Goal: Information Seeking & Learning: Learn about a topic

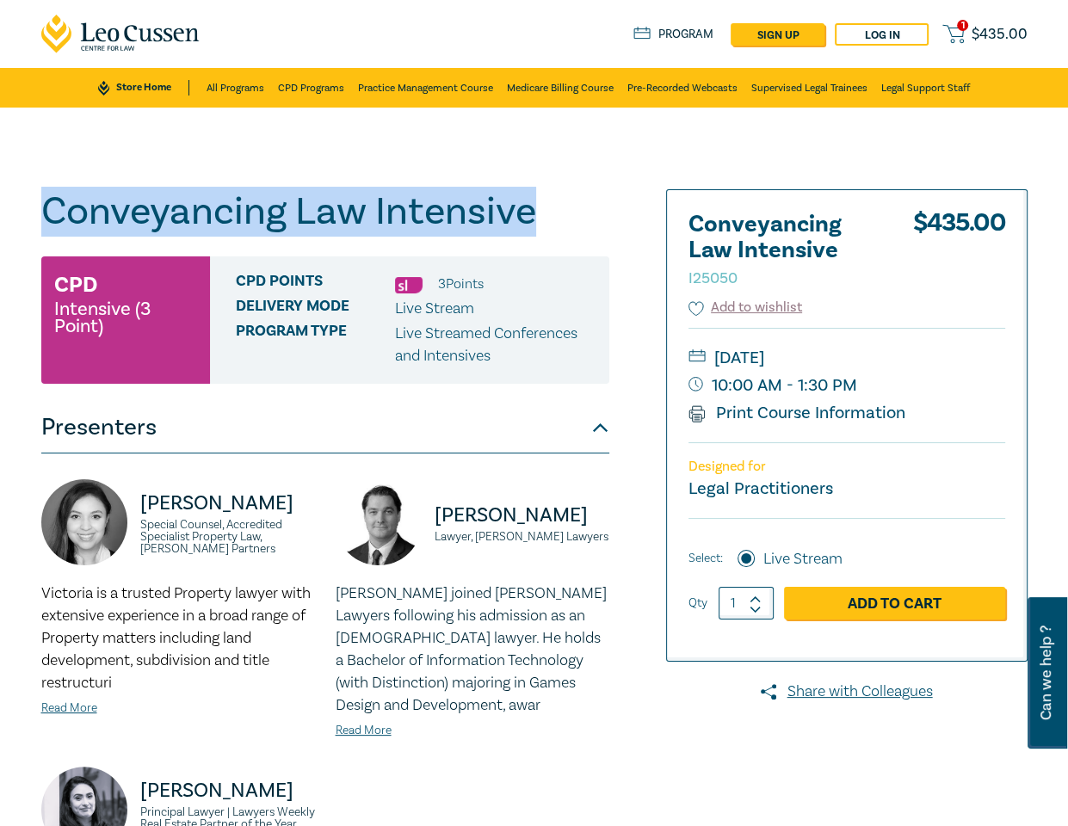
drag, startPoint x: 528, startPoint y: 214, endPoint x: 45, endPoint y: 213, distance: 483.6
click at [45, 213] on h1 "Conveyancing Law Intensive I25050" at bounding box center [325, 211] width 568 height 45
copy h1 "Conveyancing Law Intensive"
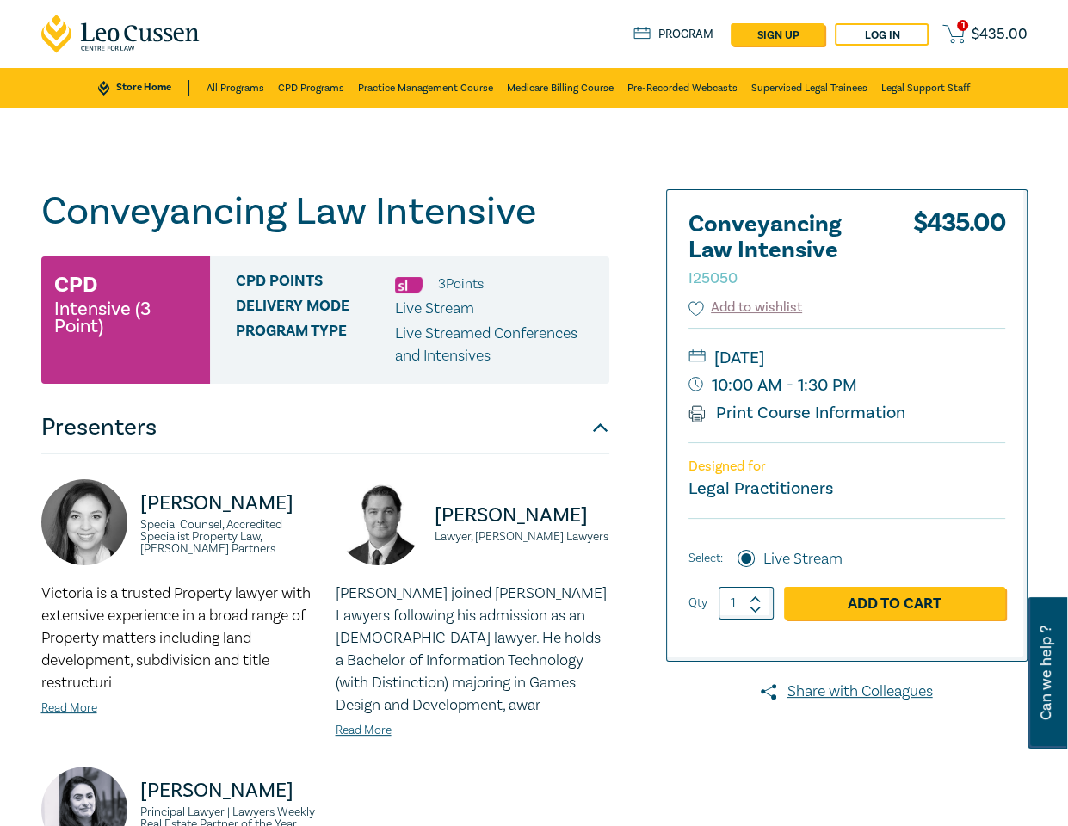
click at [537, 40] on div "1 $ 435.00 Store Home About us Program sign up Log in 1 $ 435.00" at bounding box center [534, 34] width 1007 height 68
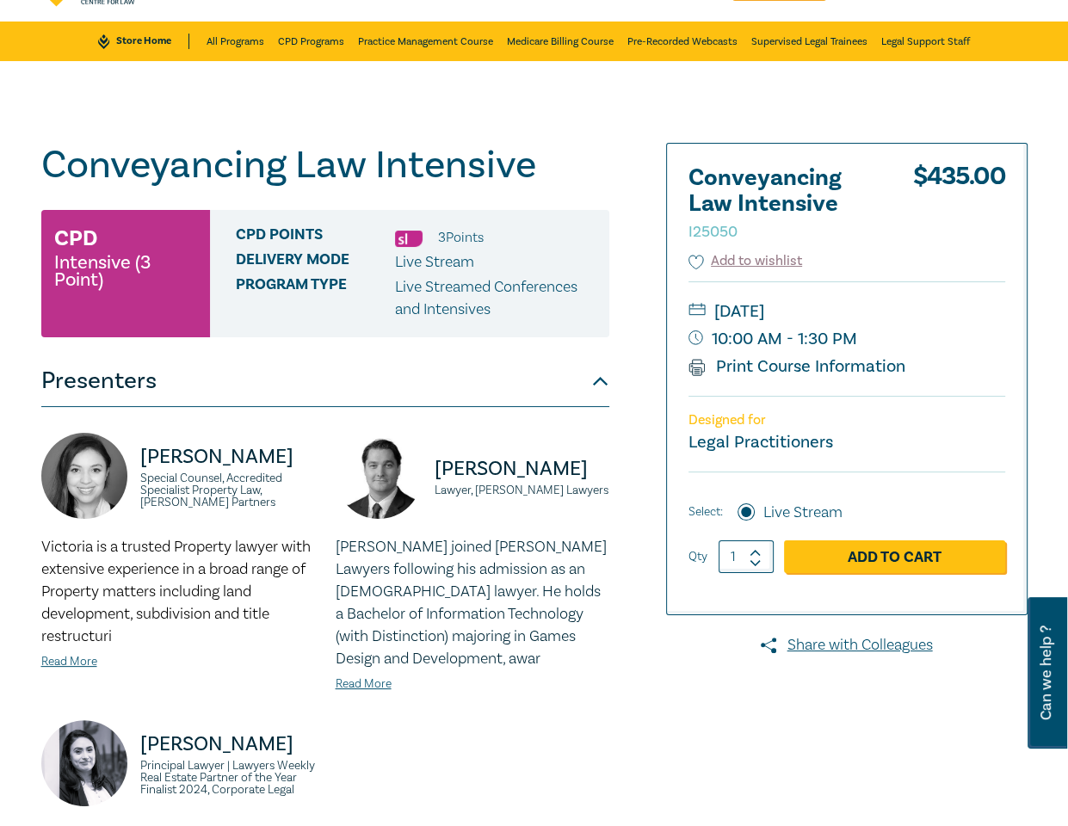
scroll to position [60, 0]
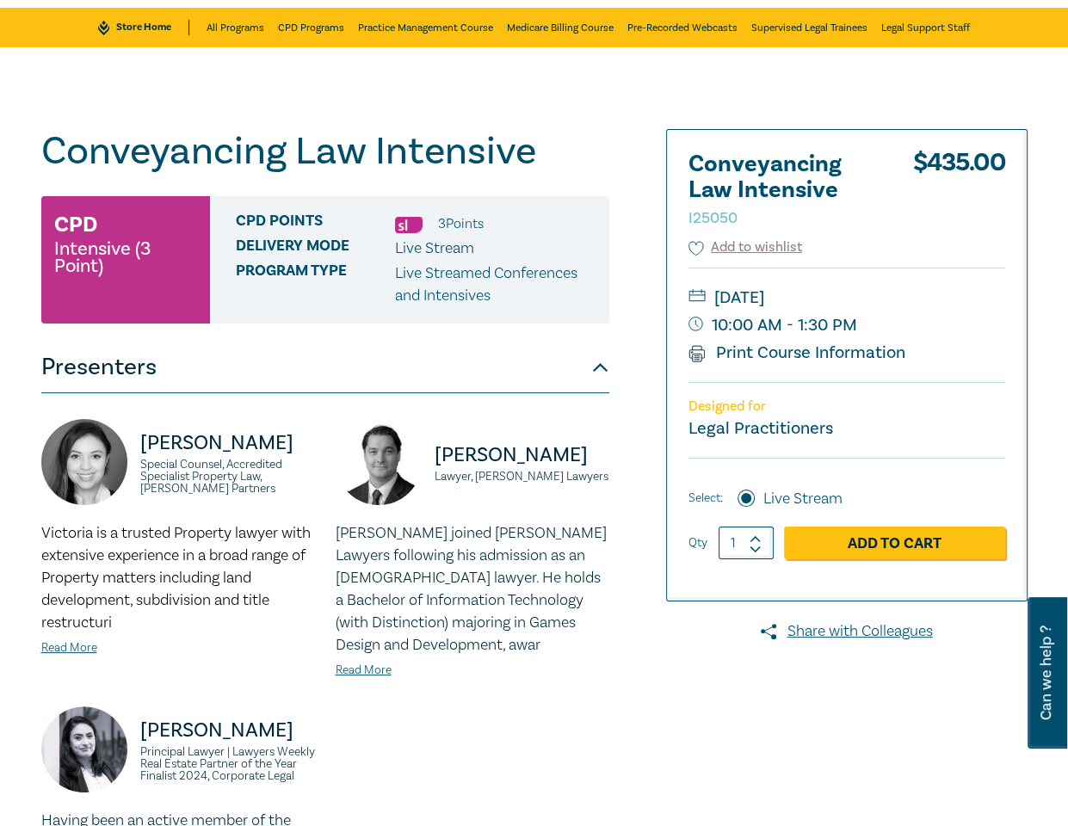
drag, startPoint x: 518, startPoint y: 62, endPoint x: 654, endPoint y: 110, distance: 144.2
click at [547, 79] on div "Conveyancing Law Intensive I25050 CPD Intensive (3 Point) CPD Points 3 Point s …" at bounding box center [534, 600] width 1068 height 1106
click at [290, 118] on div "Conveyancing Law Intensive I25050 CPD Intensive (3 Point) CPD Points 3 Point s …" at bounding box center [534, 600] width 1068 height 1106
click at [613, 89] on div "Conveyancing Law Intensive I25050 CPD Intensive (3 Point) CPD Points 3 Point s …" at bounding box center [534, 600] width 1068 height 1106
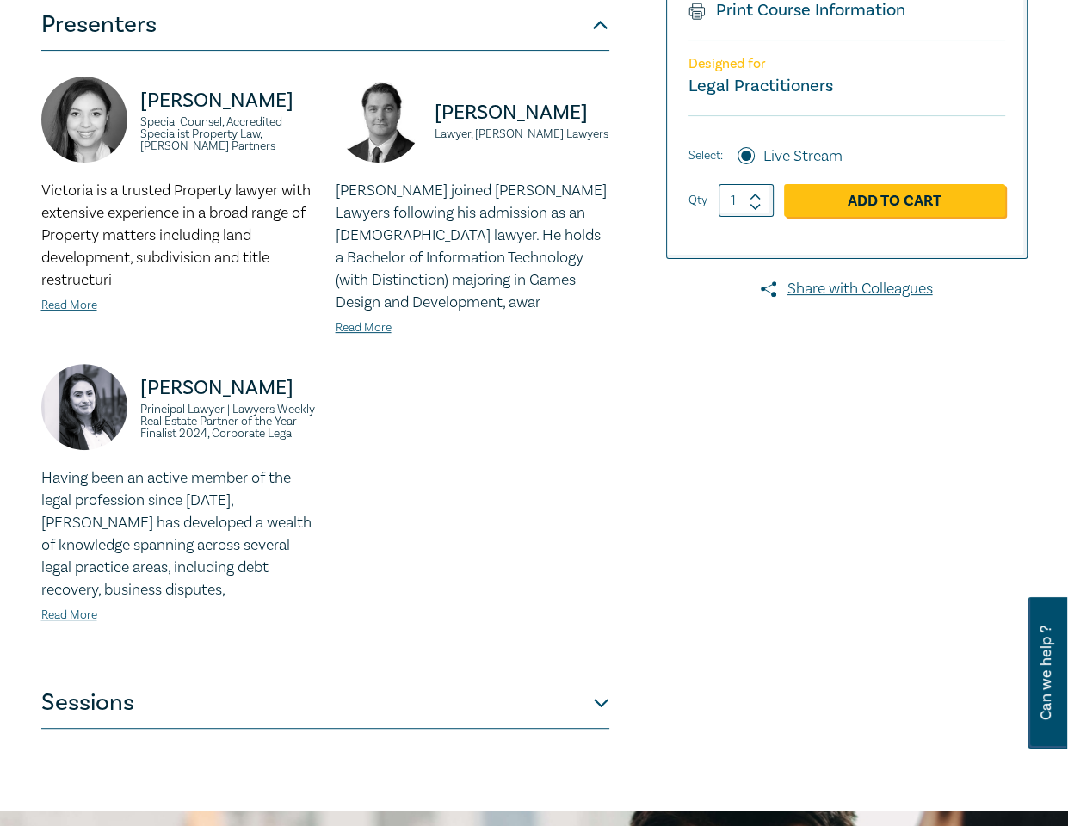
scroll to position [404, 0]
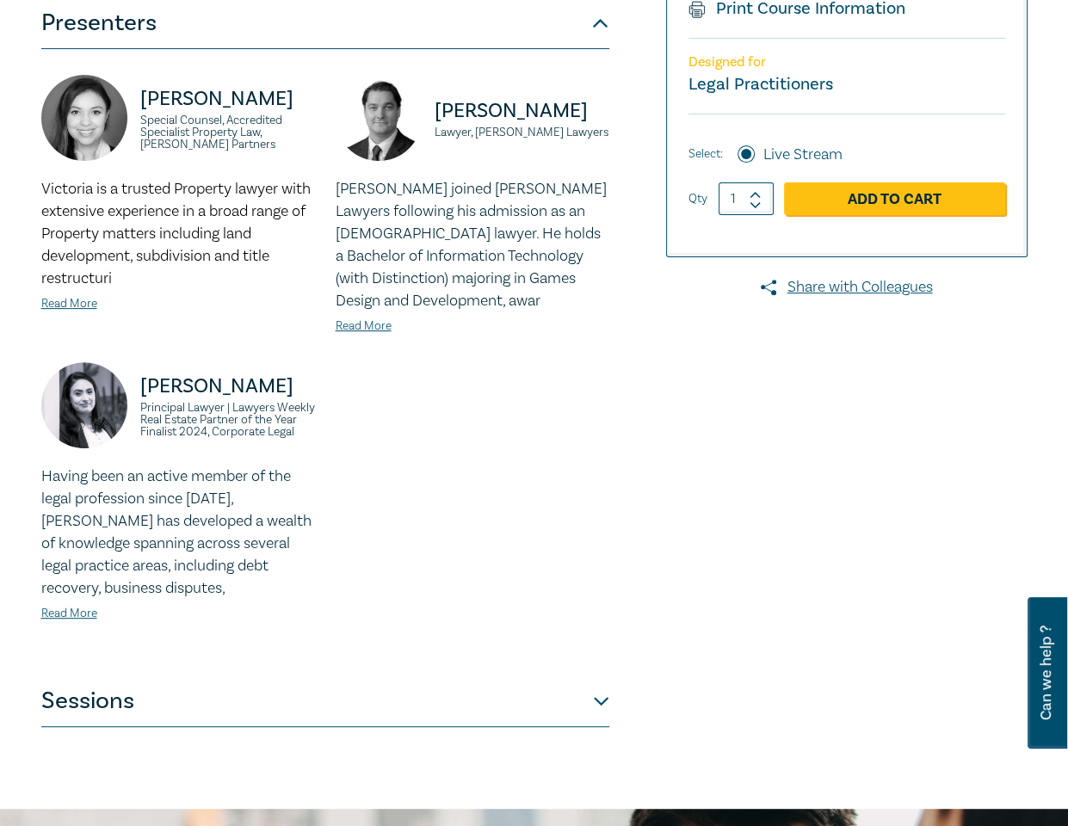
click at [576, 703] on button "Sessions" at bounding box center [325, 701] width 568 height 52
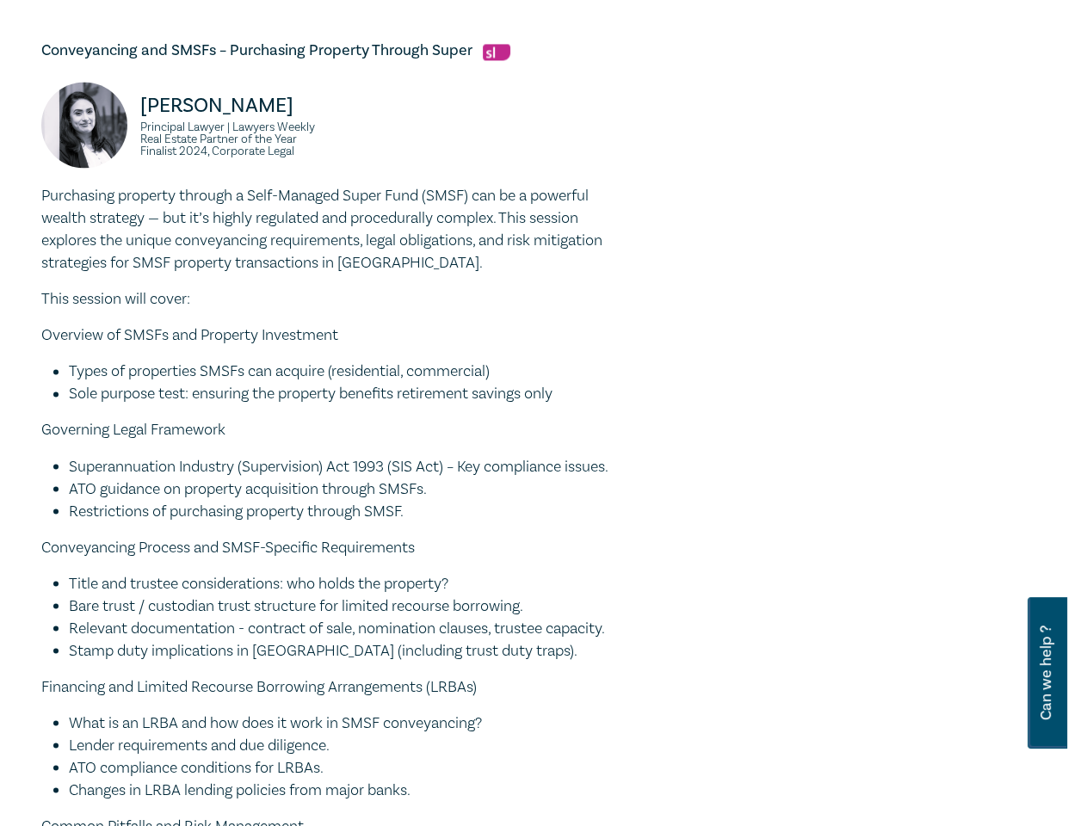
scroll to position [2213, 0]
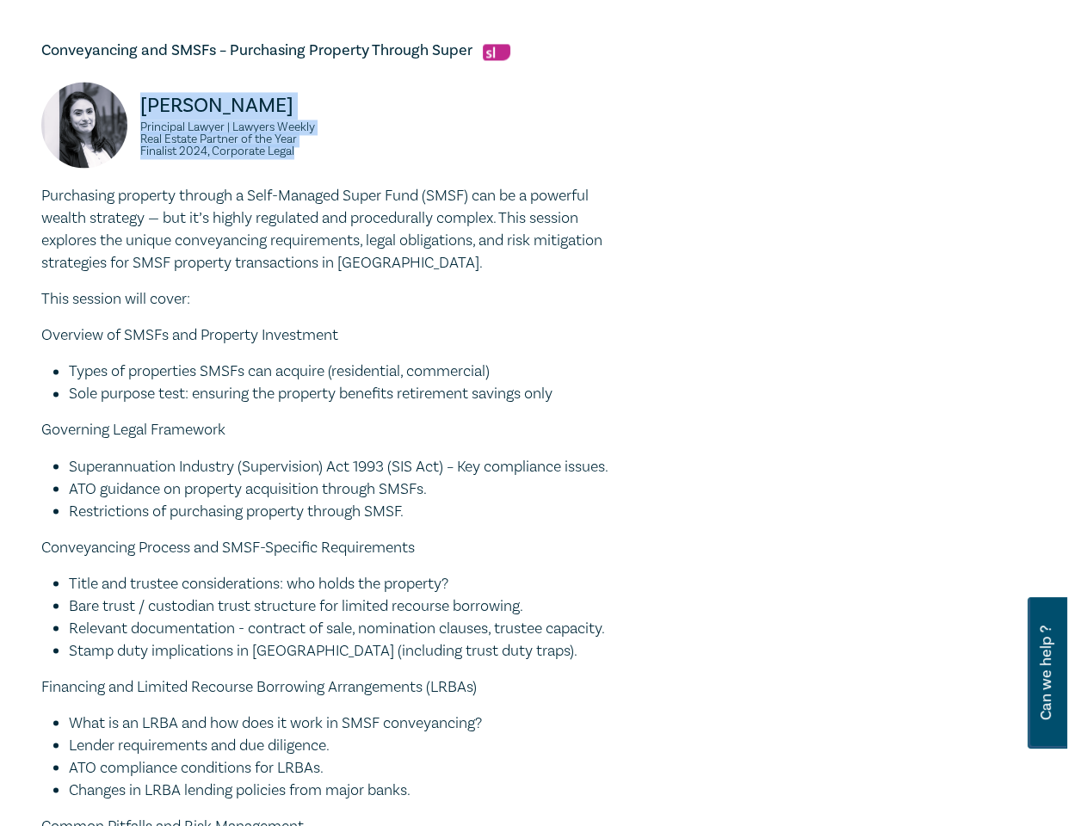
drag, startPoint x: 196, startPoint y: 137, endPoint x: 117, endPoint y: 71, distance: 102.7
click at [117, 82] on div "Zohra Ali Principal Lawyer | Lawyers Weekly Real Estate Partner of the Year Fin…" at bounding box center [178, 133] width 274 height 103
copy div "Zohra Ali Principal Lawyer | Lawyers Weekly Real Estate Partner of the Year Fin…"
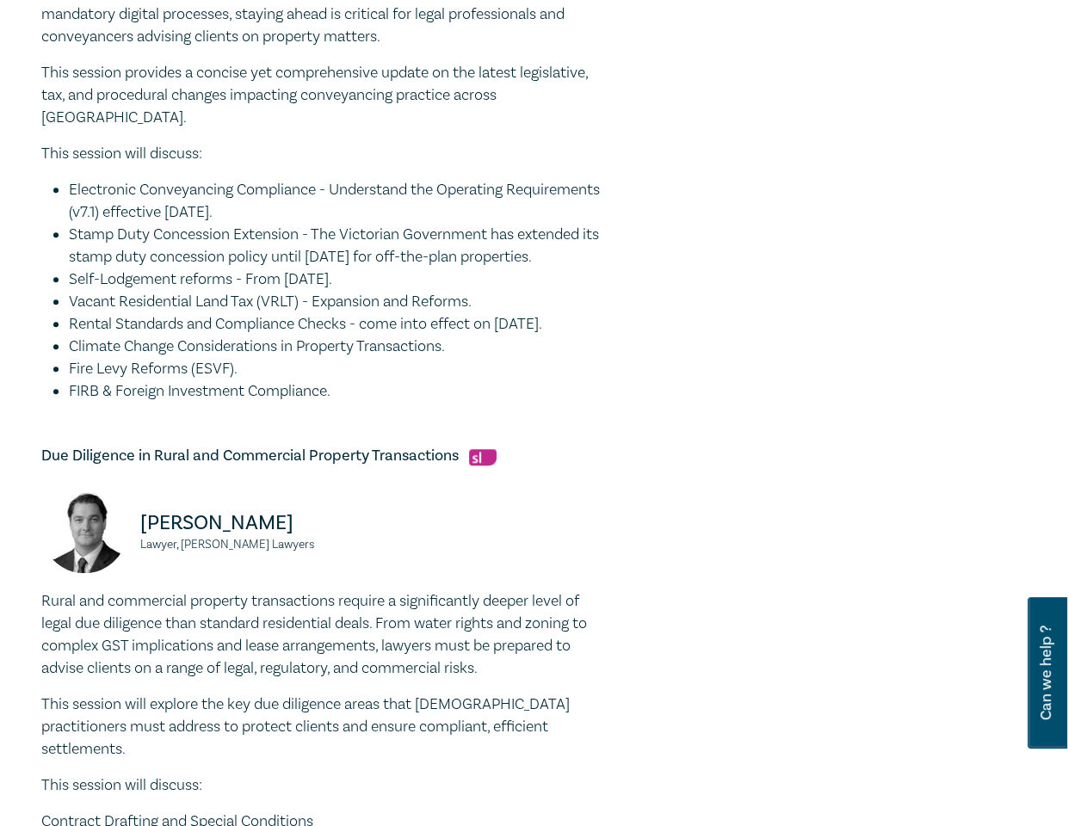
scroll to position [0, 0]
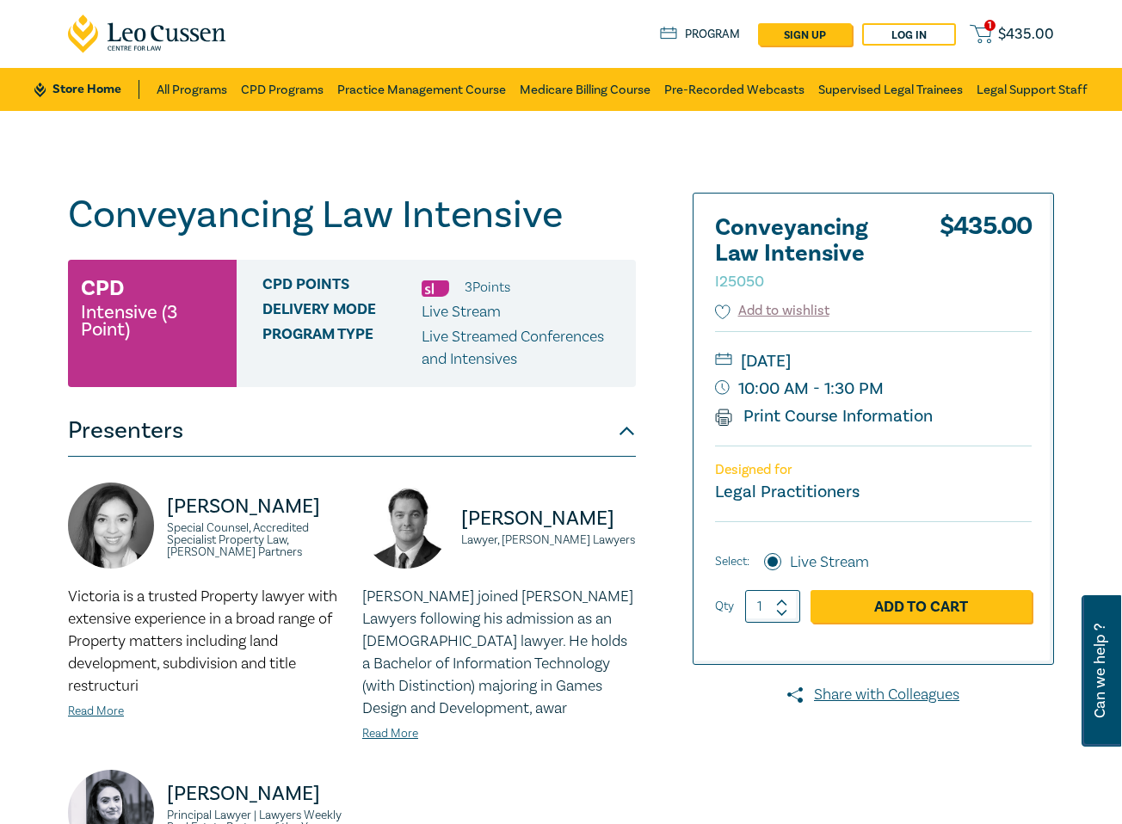
drag, startPoint x: 547, startPoint y: 148, endPoint x: 344, endPoint y: 3, distance: 249.8
click at [547, 148] on div "Conveyancing Law Intensive I25050 CPD Intensive (3 Point) CPD Points 3 Point s …" at bounding box center [561, 664] width 1122 height 1106
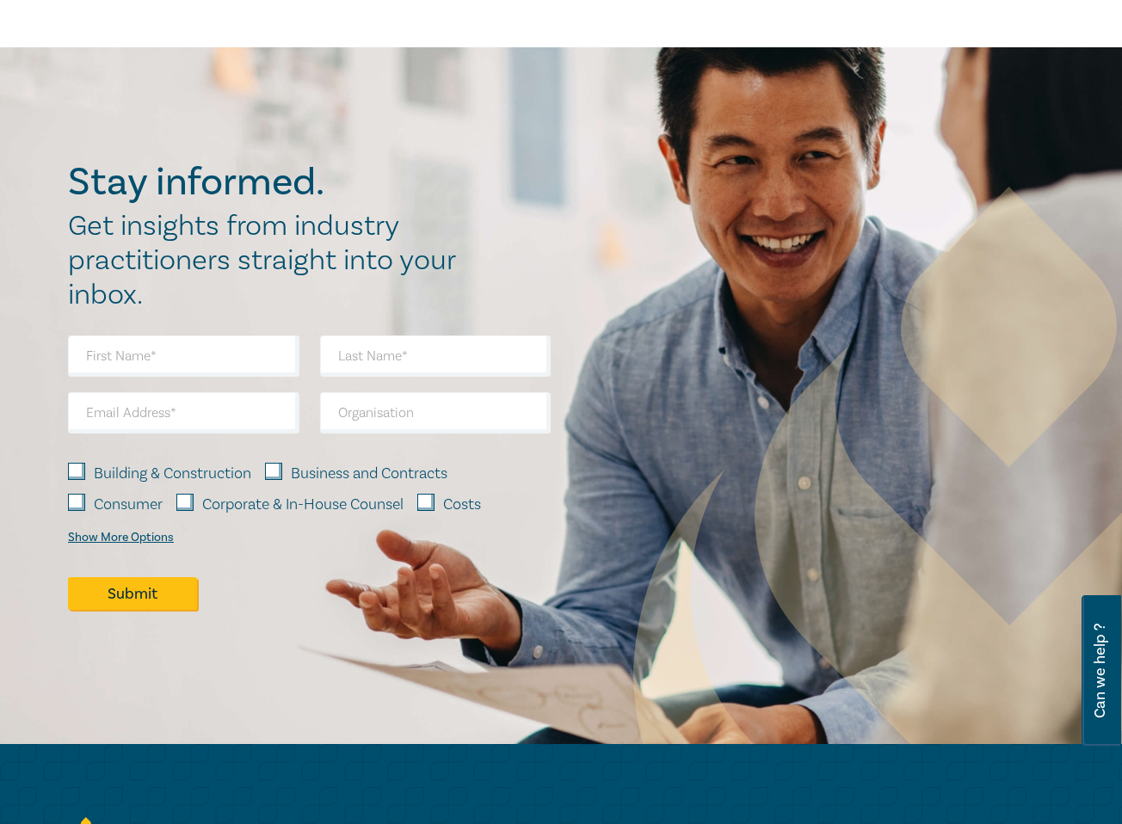
scroll to position [1176, 0]
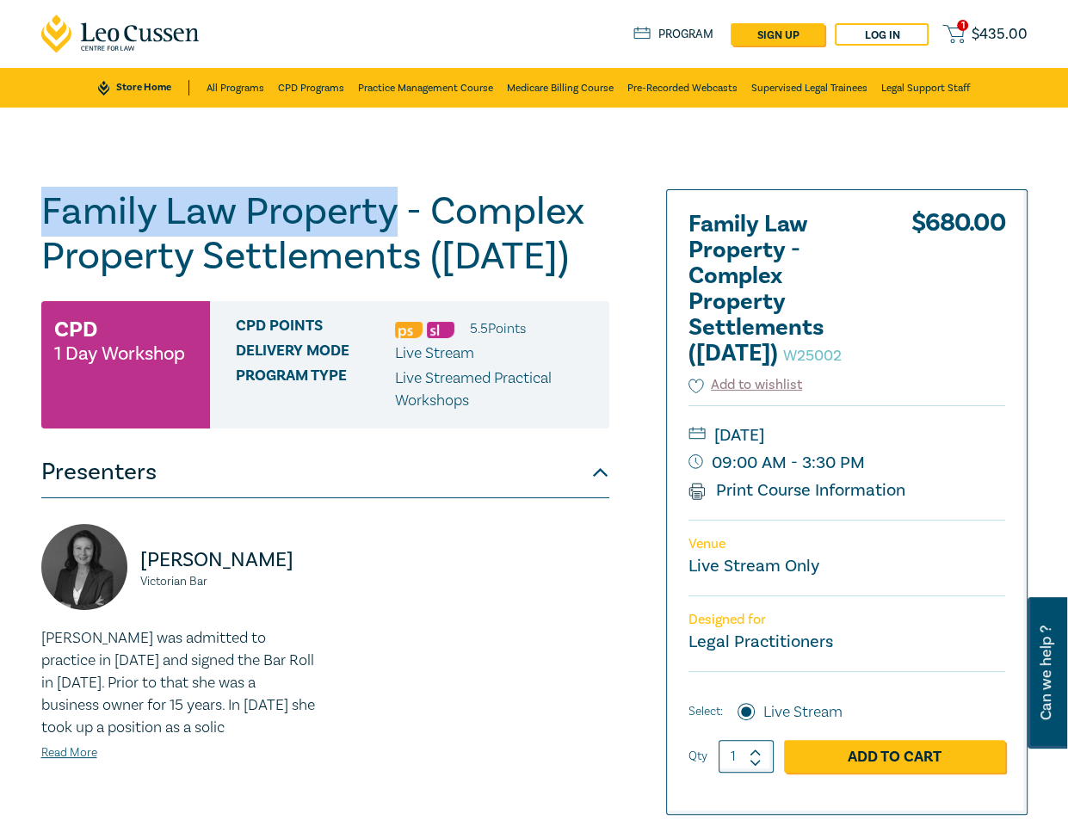
drag, startPoint x: 392, startPoint y: 215, endPoint x: 38, endPoint y: 212, distance: 354.5
click at [38, 212] on div "Family Law Property - Complex Property Settlements (Sept 2025) W25002 CPD 1 Day…" at bounding box center [366, 619] width 671 height 860
copy h1 "Family Law Property"
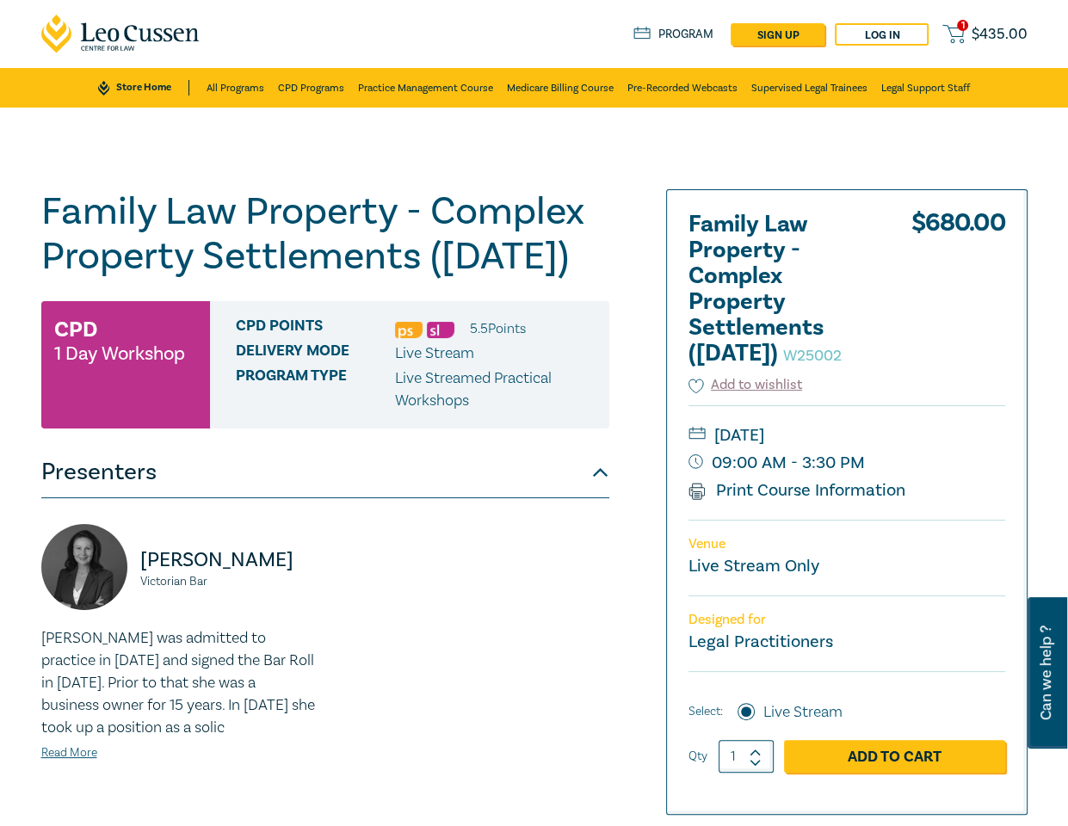
click at [972, 359] on div "$ 680.00" at bounding box center [958, 293] width 94 height 163
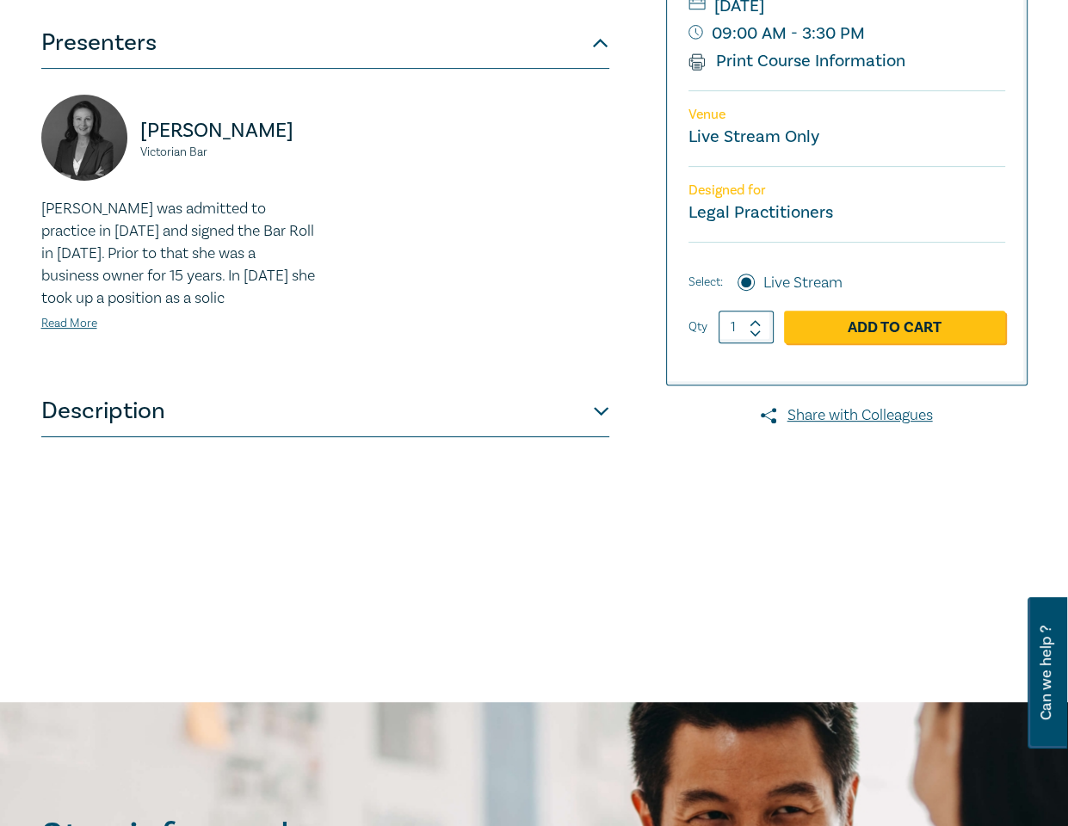
scroll to position [430, 0]
click at [310, 436] on button "Description" at bounding box center [325, 411] width 568 height 52
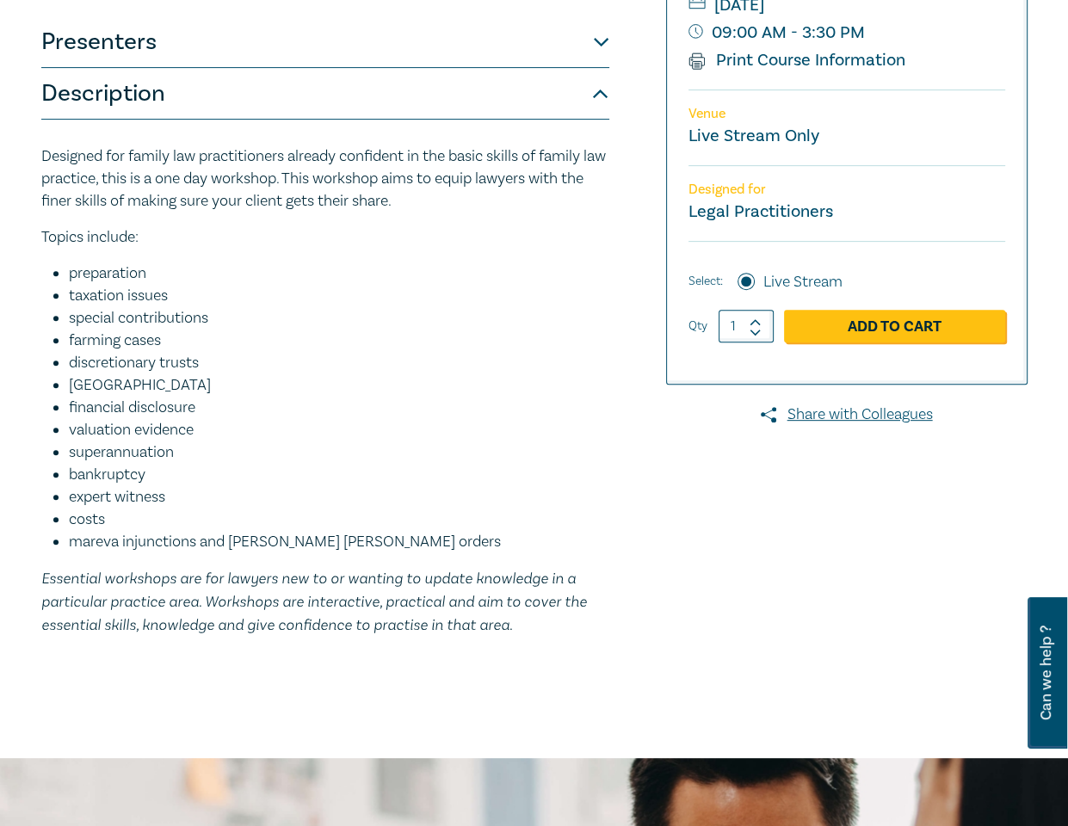
scroll to position [0, 0]
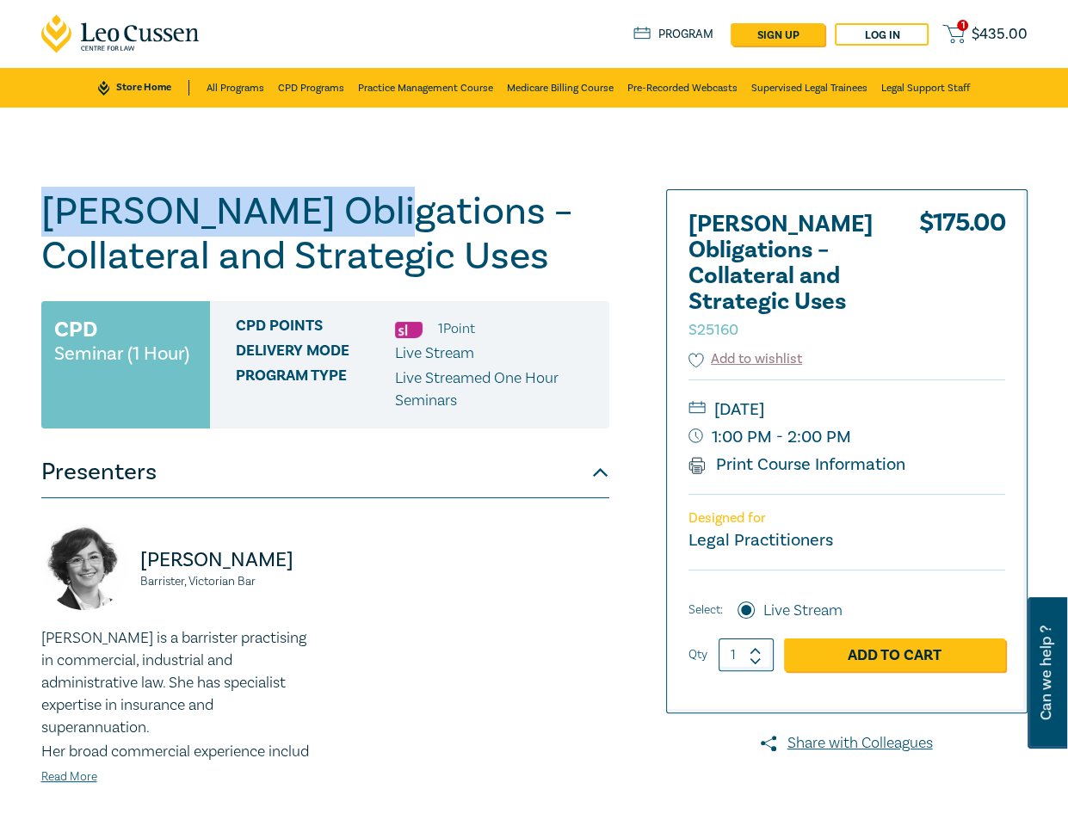
drag, startPoint x: 386, startPoint y: 211, endPoint x: 38, endPoint y: 210, distance: 348.5
click at [38, 210] on div "Harman Obligations – Collateral and Strategic Uses S25160 CPD Seminar (1 Hour) …" at bounding box center [366, 619] width 671 height 860
copy h1 "Harman Obligations"
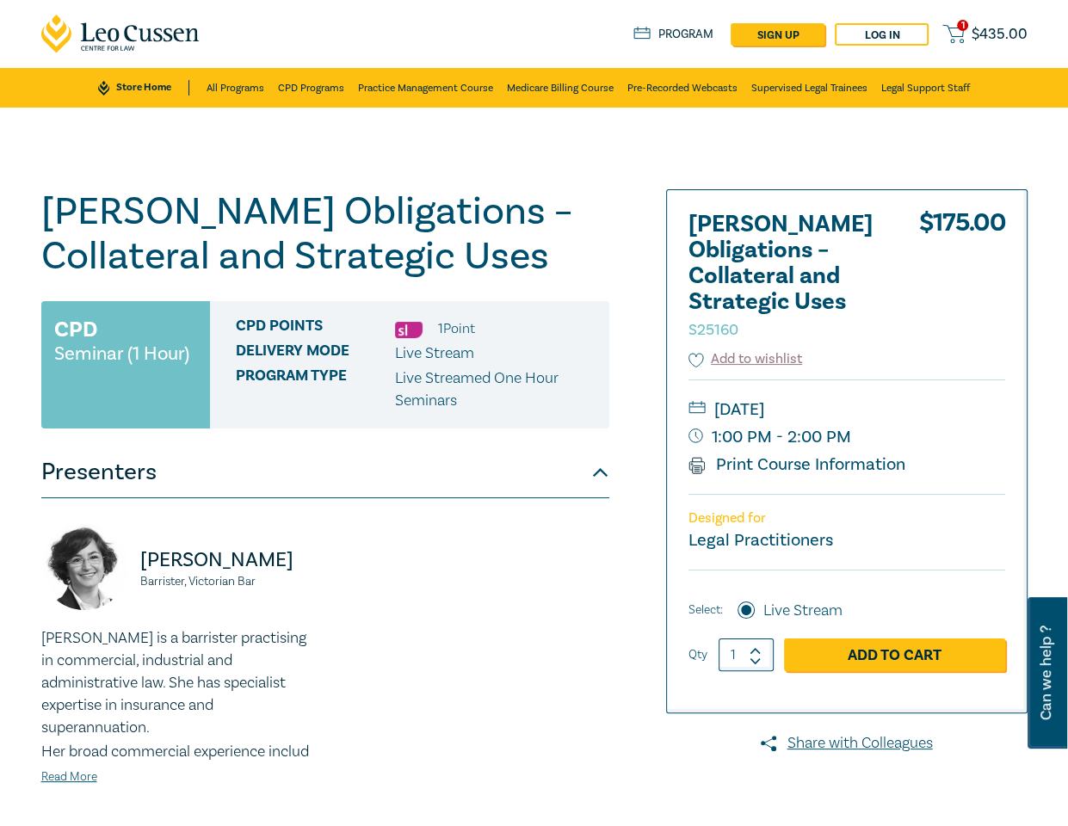
click at [469, 221] on h1 "Harman Obligations – Collateral and Strategic Uses S25160" at bounding box center [325, 233] width 568 height 89
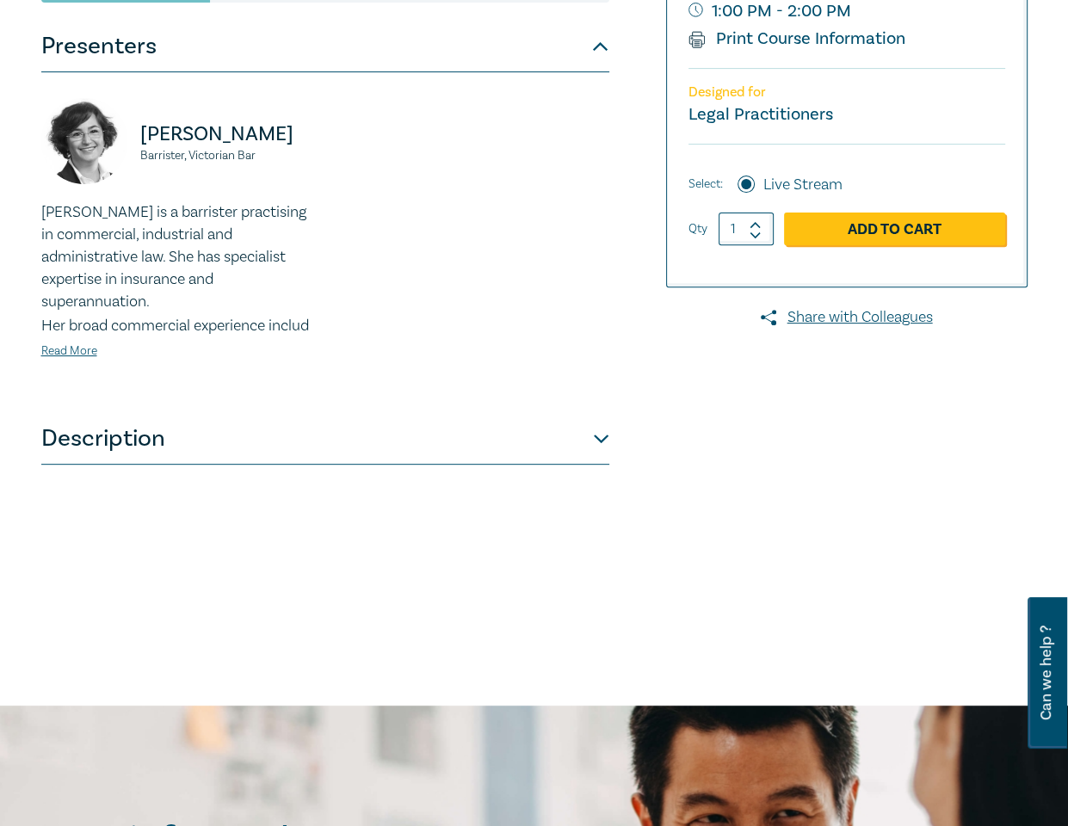
scroll to position [430, 0]
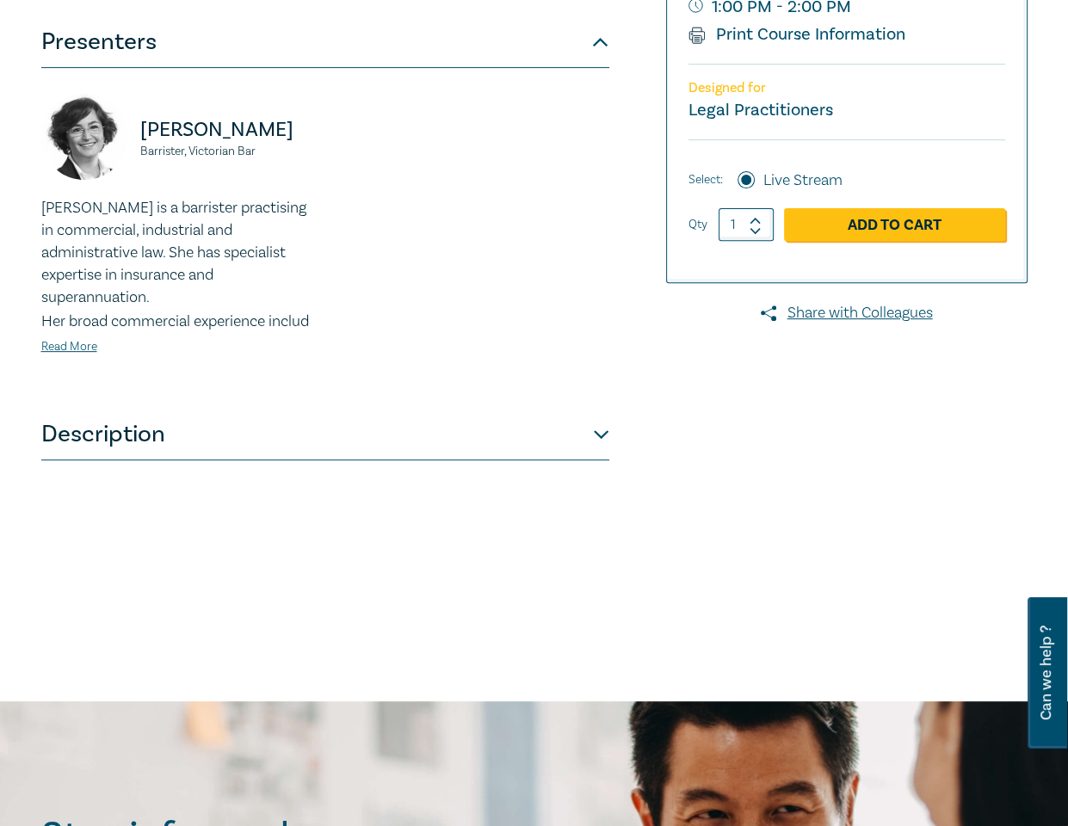
click at [523, 430] on button "Description" at bounding box center [325, 435] width 568 height 52
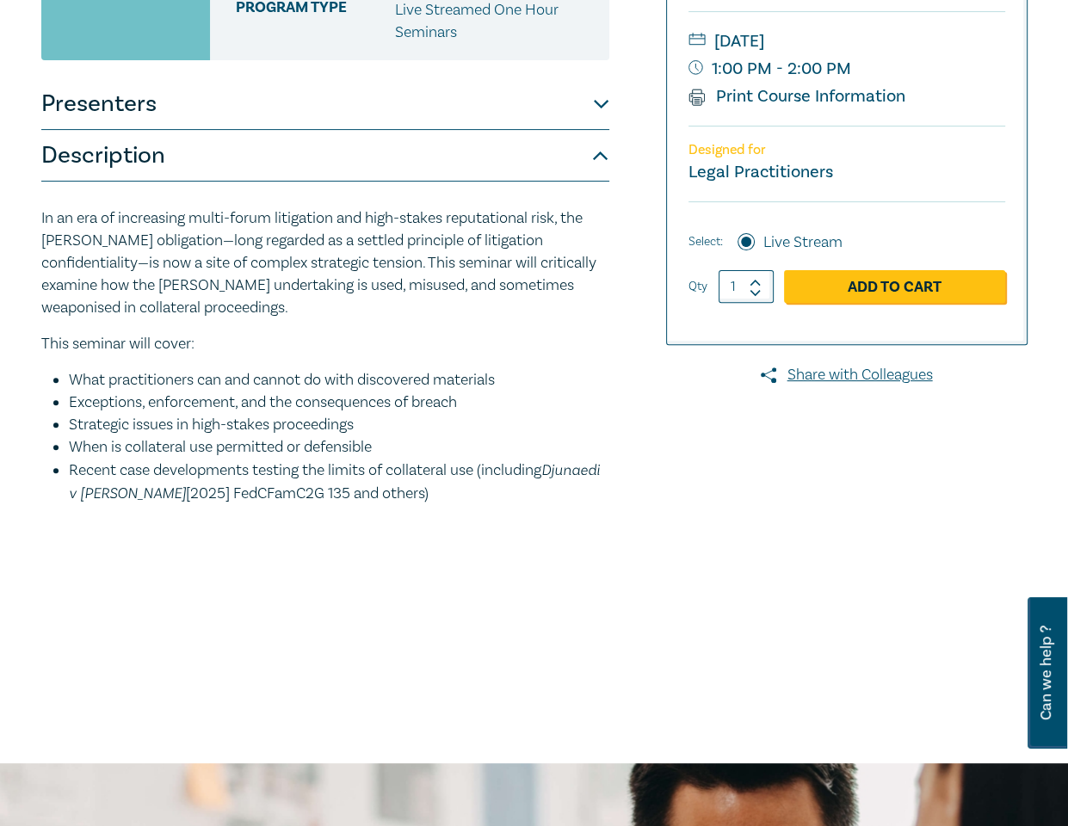
scroll to position [0, 0]
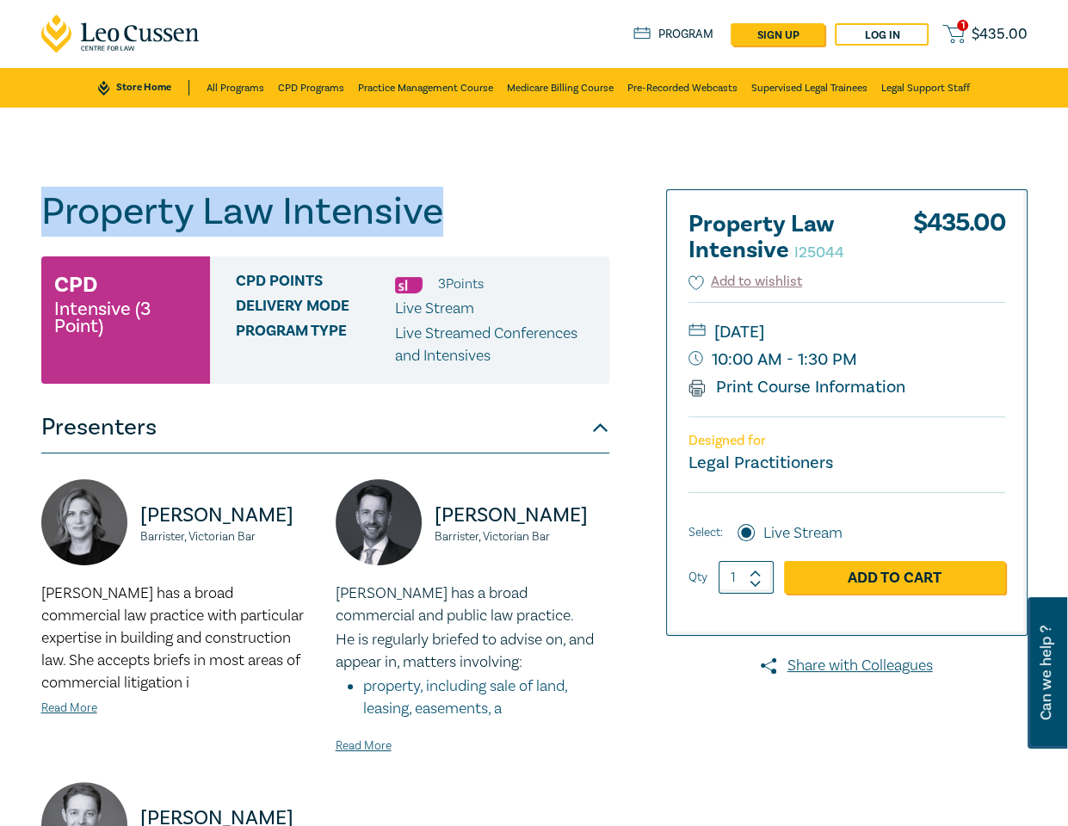
drag, startPoint x: 440, startPoint y: 217, endPoint x: -3, endPoint y: 206, distance: 443.3
copy h1 "Property Law Intensive"
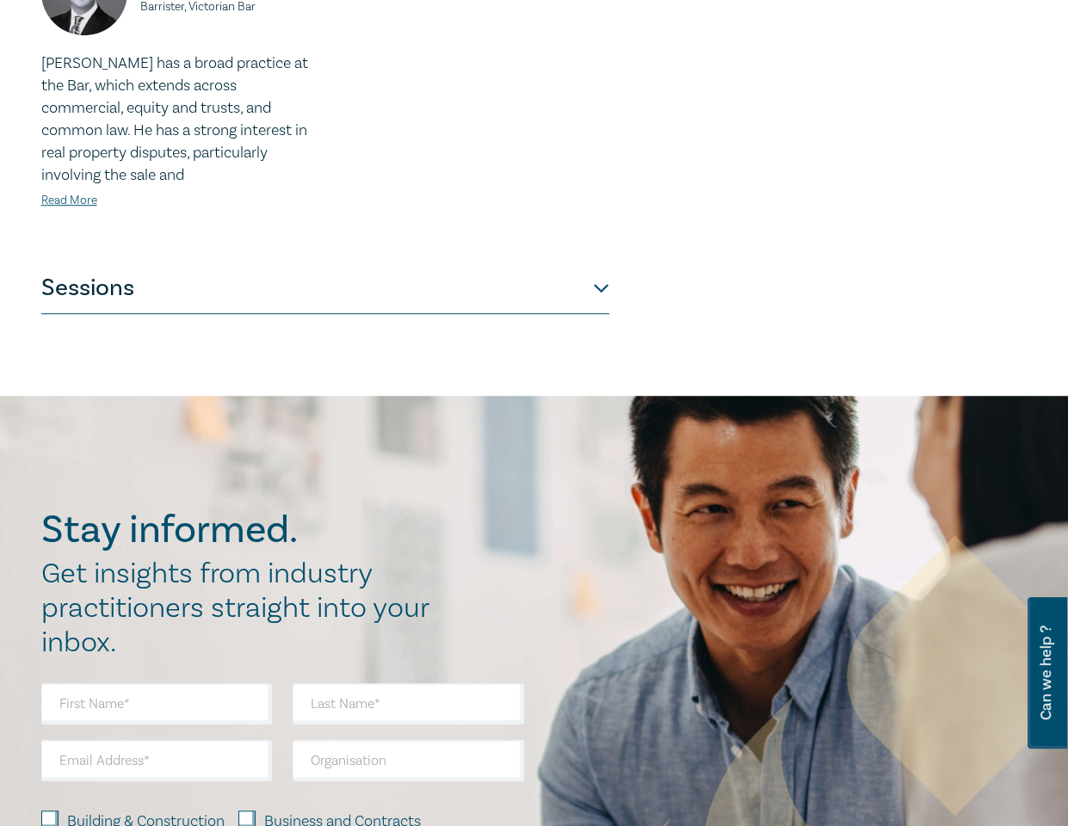
scroll to position [834, 0]
click at [537, 292] on button "Sessions" at bounding box center [325, 288] width 568 height 52
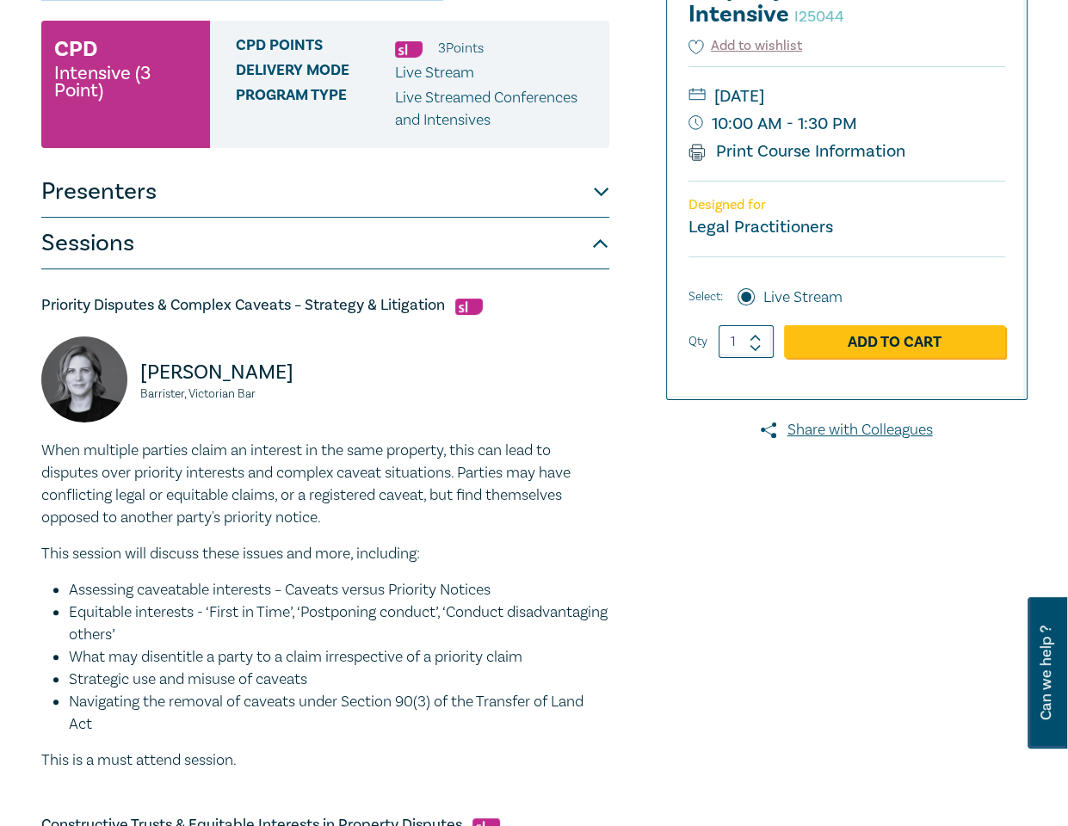
scroll to position [0, 0]
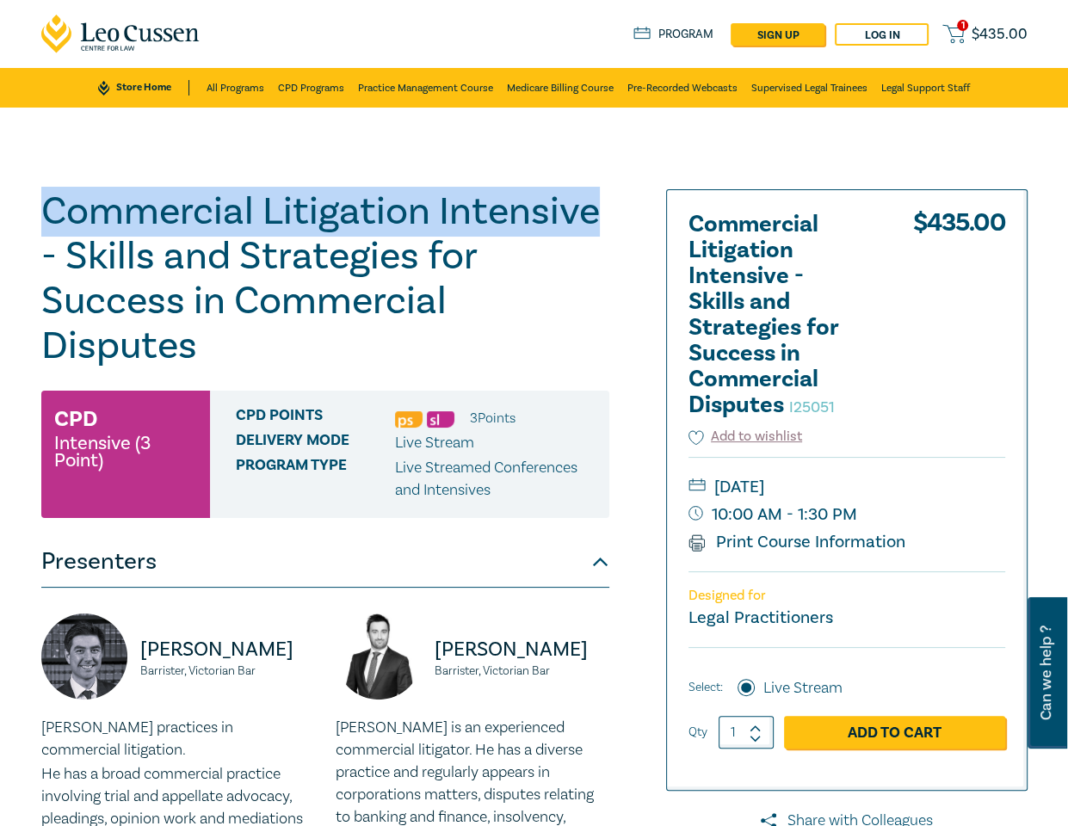
drag, startPoint x: 608, startPoint y: 221, endPoint x: -19, endPoint y: 212, distance: 627.3
copy h1 "Commercial Litigation Intensive"
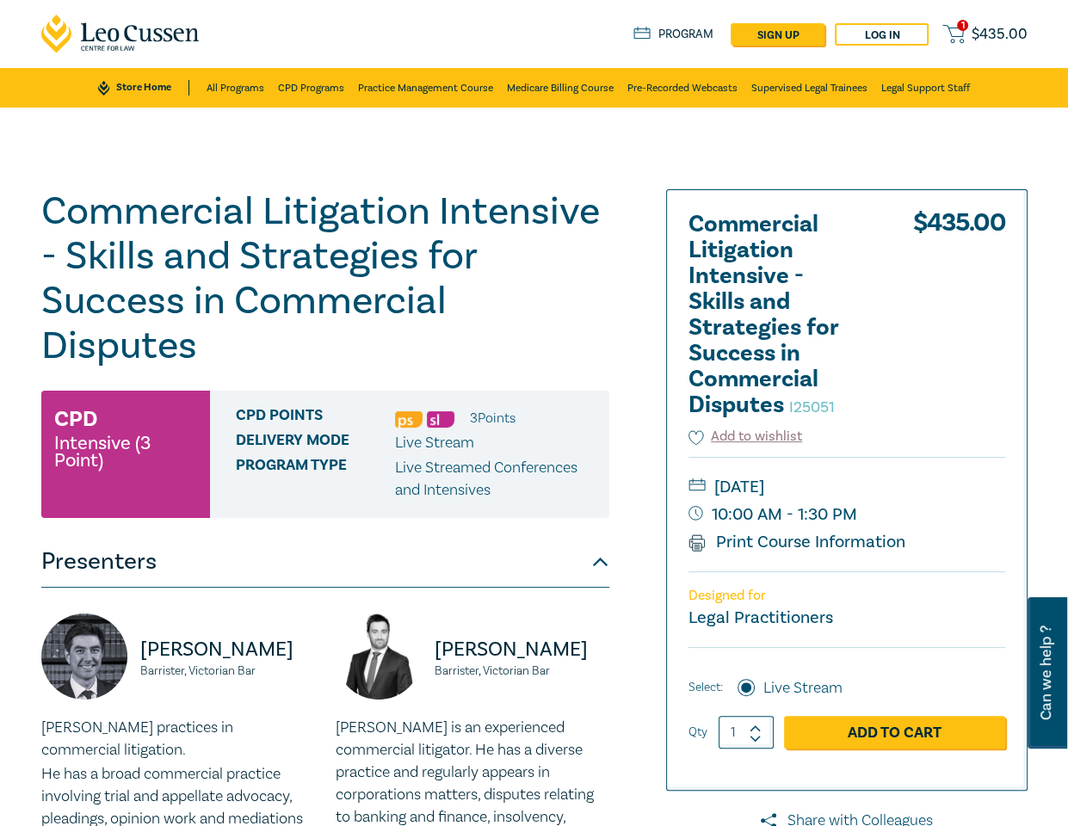
click at [399, 26] on div "1 $ 435.00 Store Home About us Program sign up Log in 1 $ 435.00" at bounding box center [534, 34] width 1007 height 68
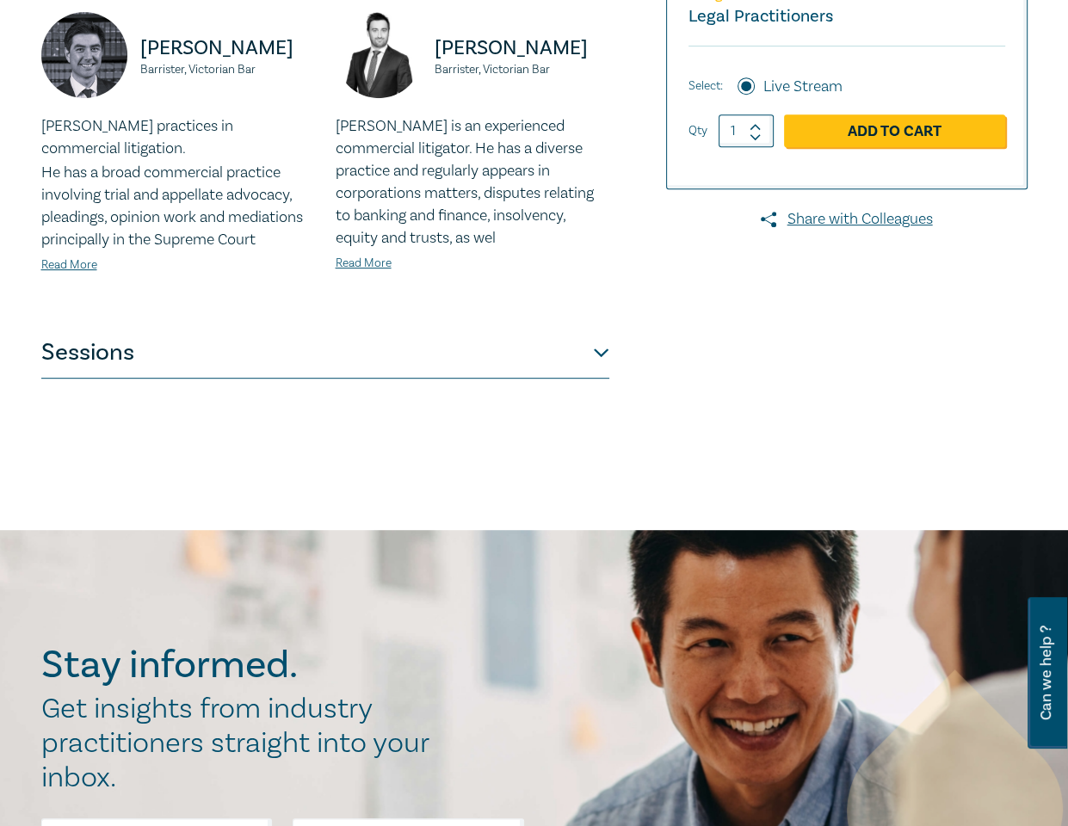
scroll to position [602, 0]
click at [261, 373] on button "Sessions" at bounding box center [325, 352] width 568 height 52
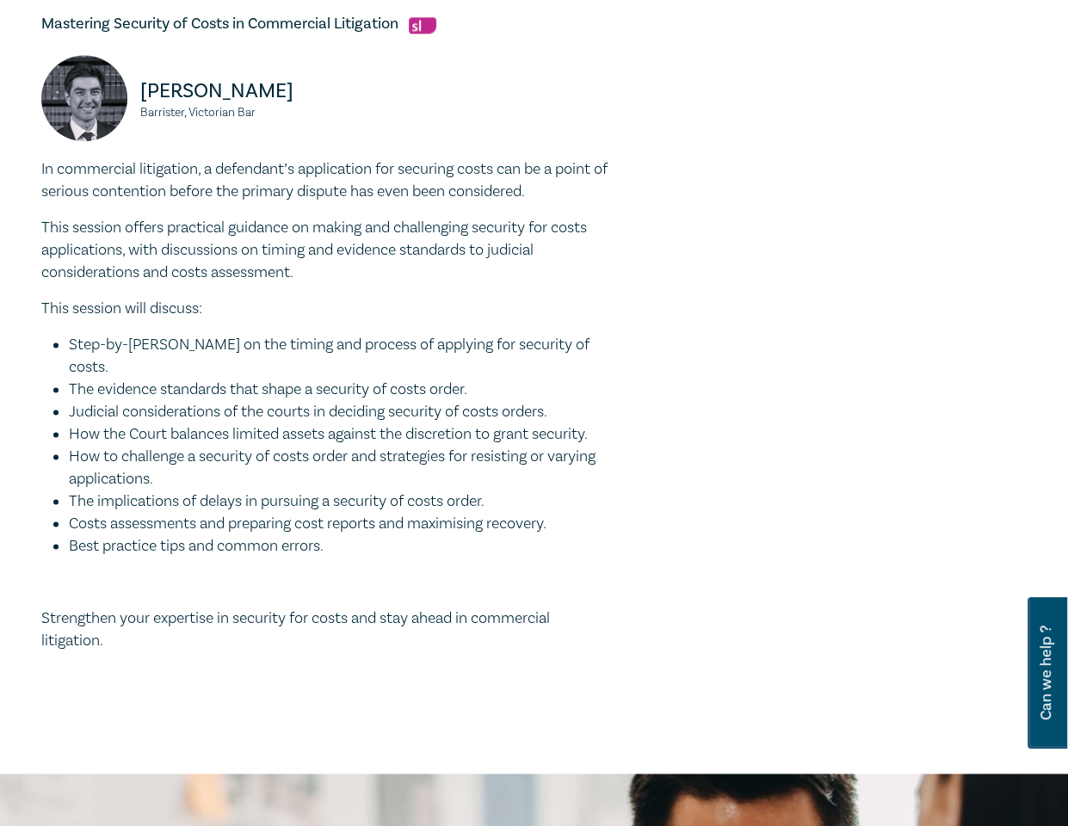
scroll to position [1893, 0]
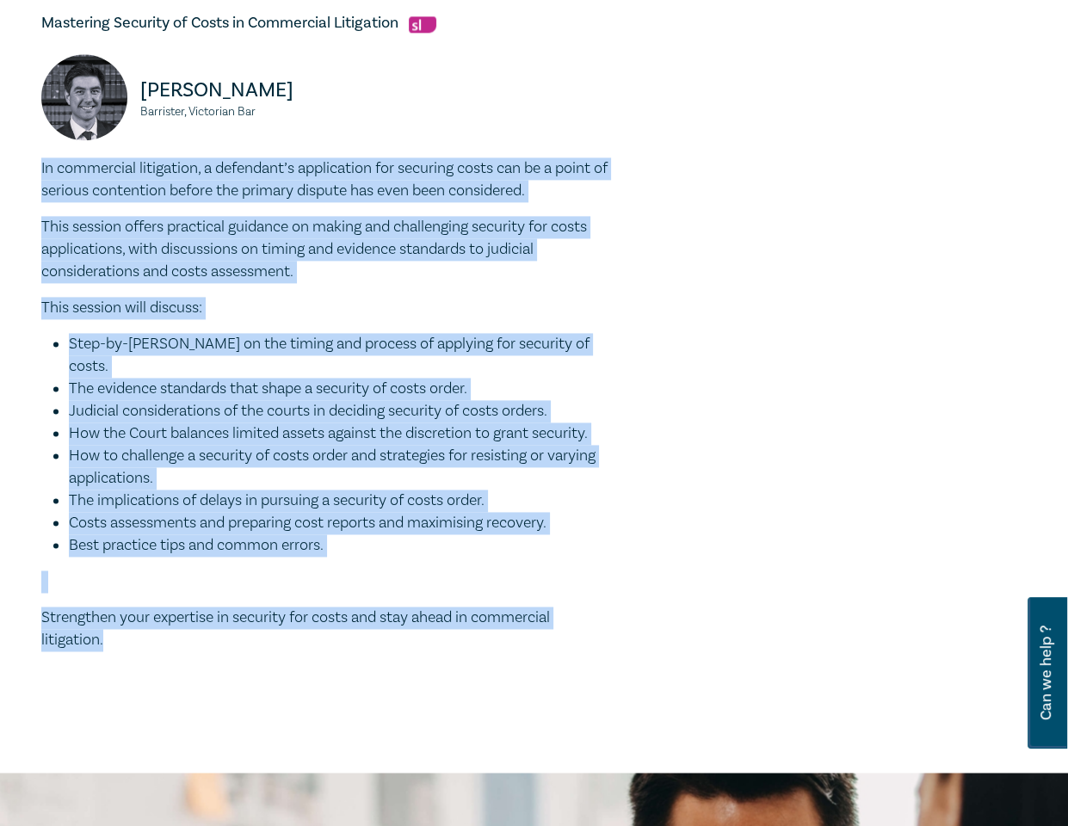
drag, startPoint x: 110, startPoint y: 649, endPoint x: 23, endPoint y: 187, distance: 470.2
copy div "In commercial litigation, a defendant’s application for securing costs can be a…"
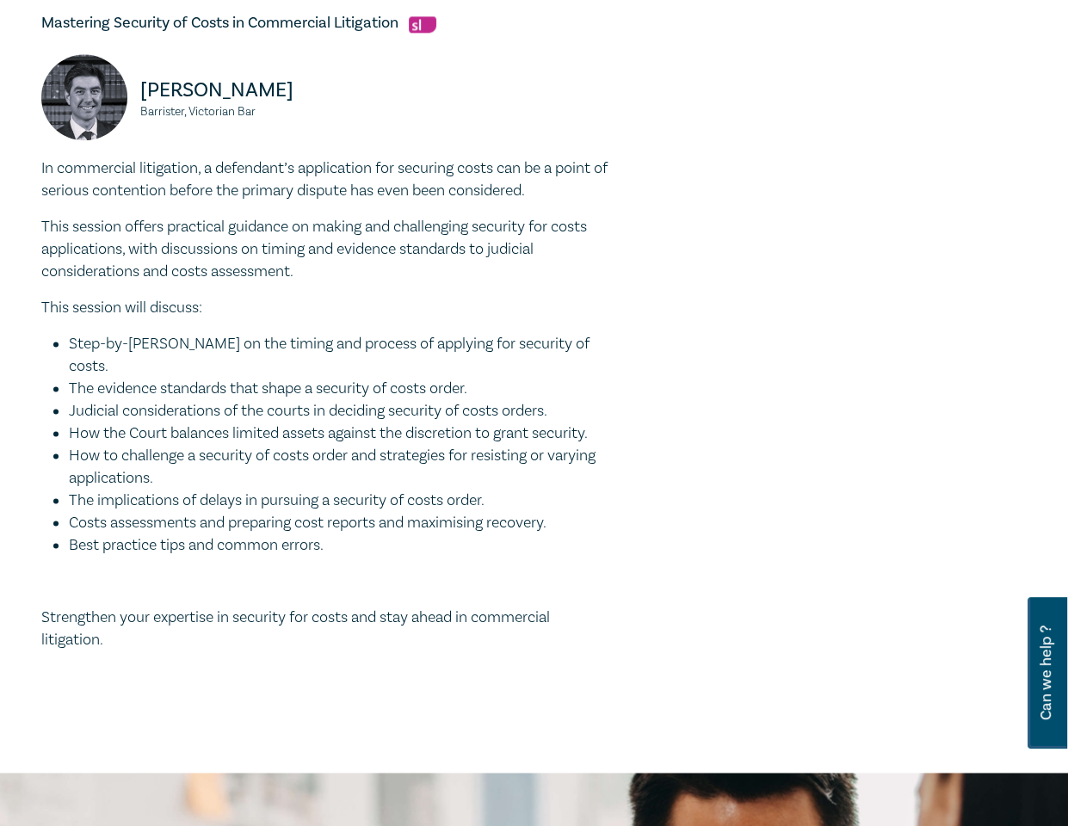
drag, startPoint x: 258, startPoint y: 145, endPoint x: 132, endPoint y: 99, distance: 134.5
click at [132, 99] on div "Jonathan Wilkinson Barrister, Victorian Bar" at bounding box center [178, 105] width 274 height 103
copy div "Jonathan Wilkinson Barrister, Victorian Bar"
drag, startPoint x: 991, startPoint y: 203, endPoint x: 755, endPoint y: 157, distance: 241.1
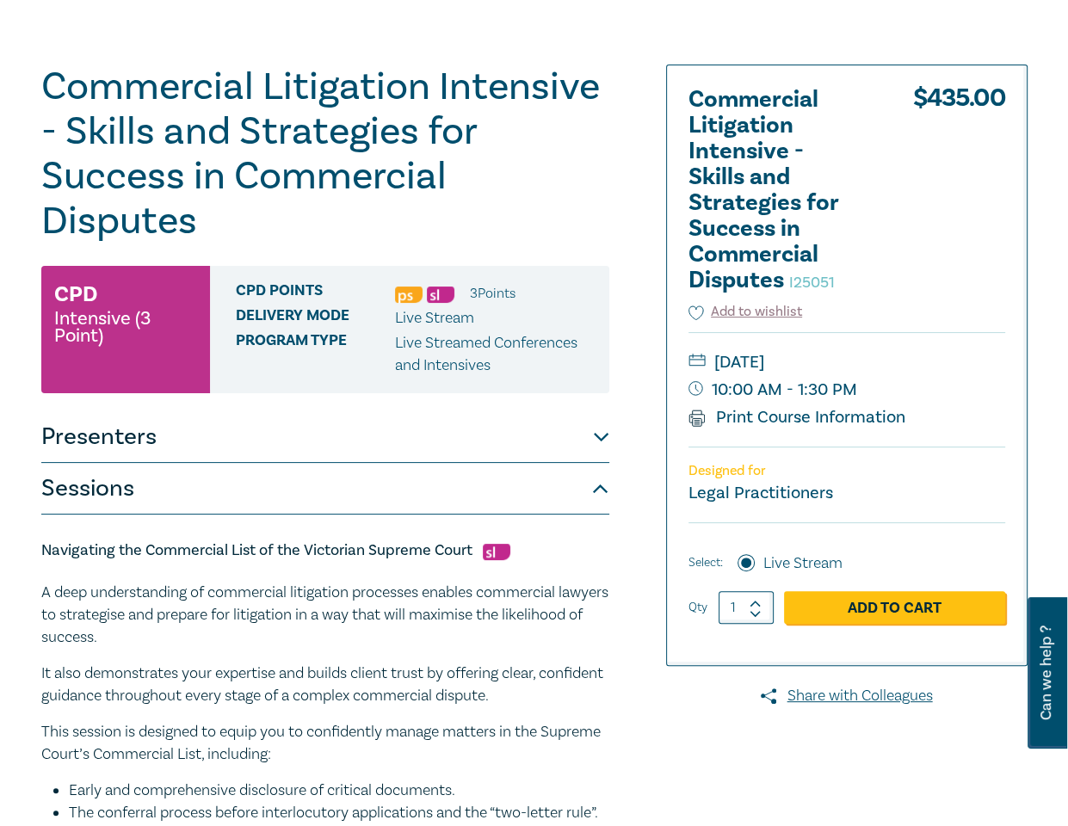
scroll to position [0, 0]
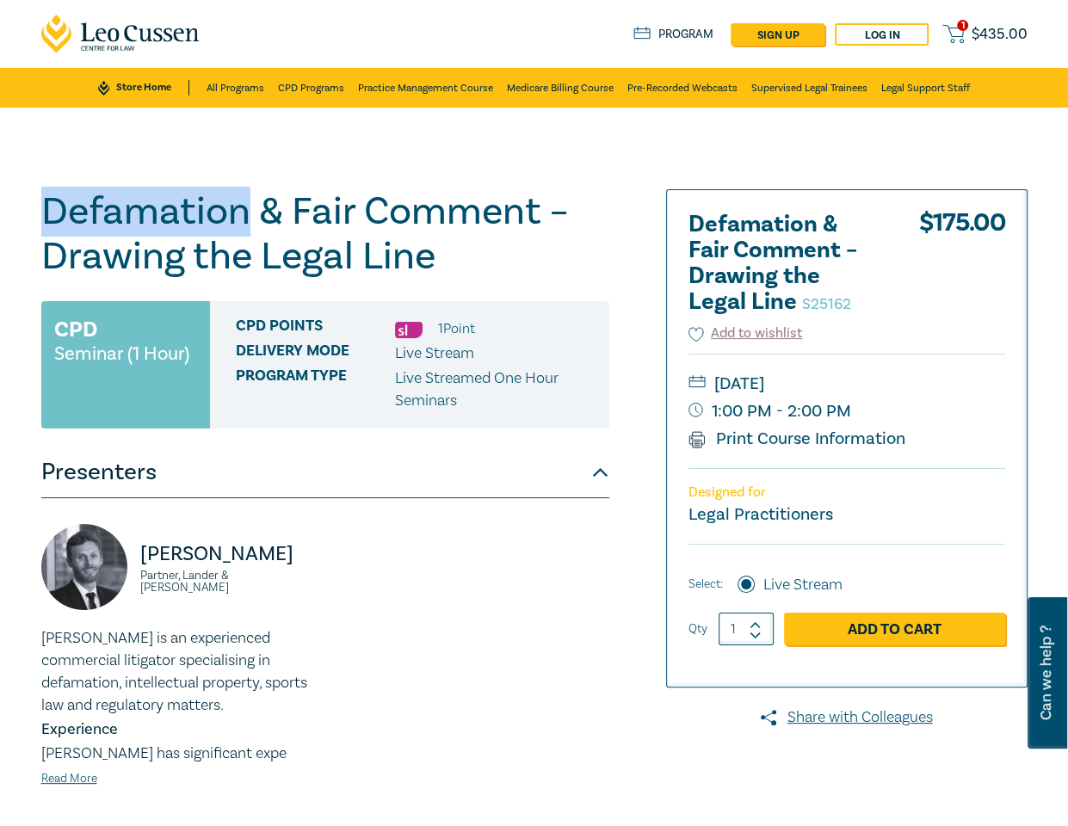
drag, startPoint x: 248, startPoint y: 216, endPoint x: -73, endPoint y: 212, distance: 321.0
copy h1 "Defamation"
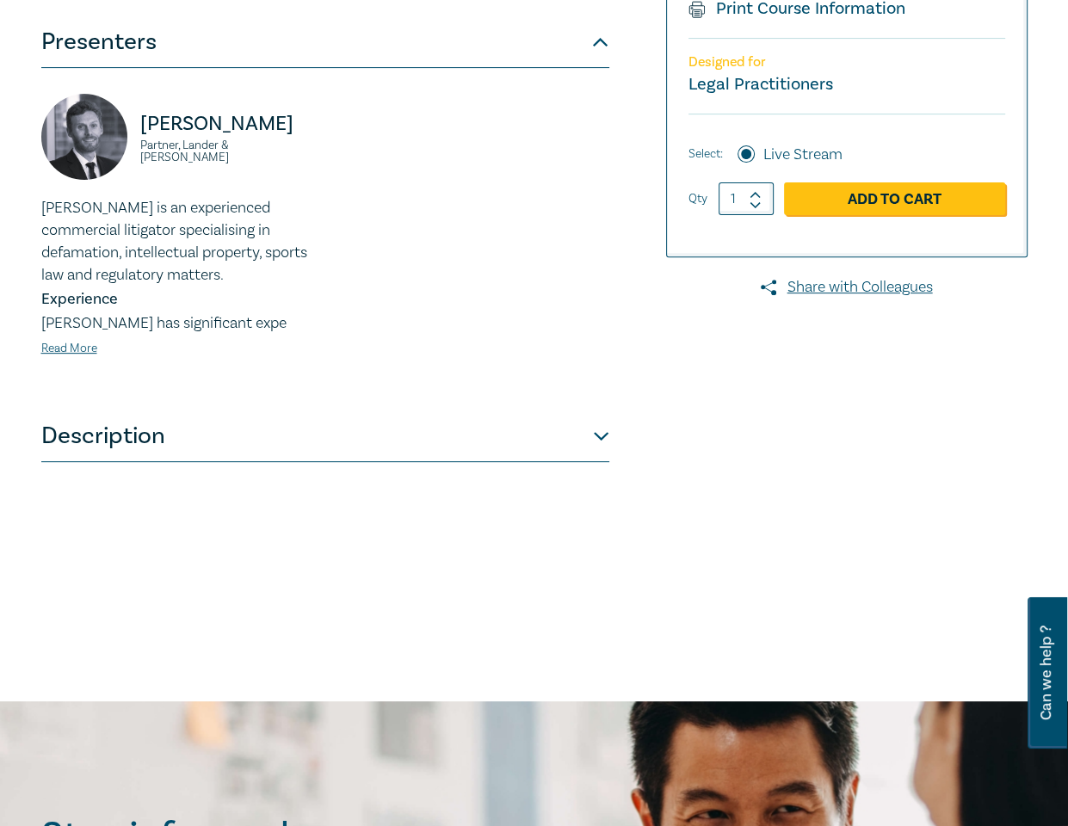
scroll to position [688, 0]
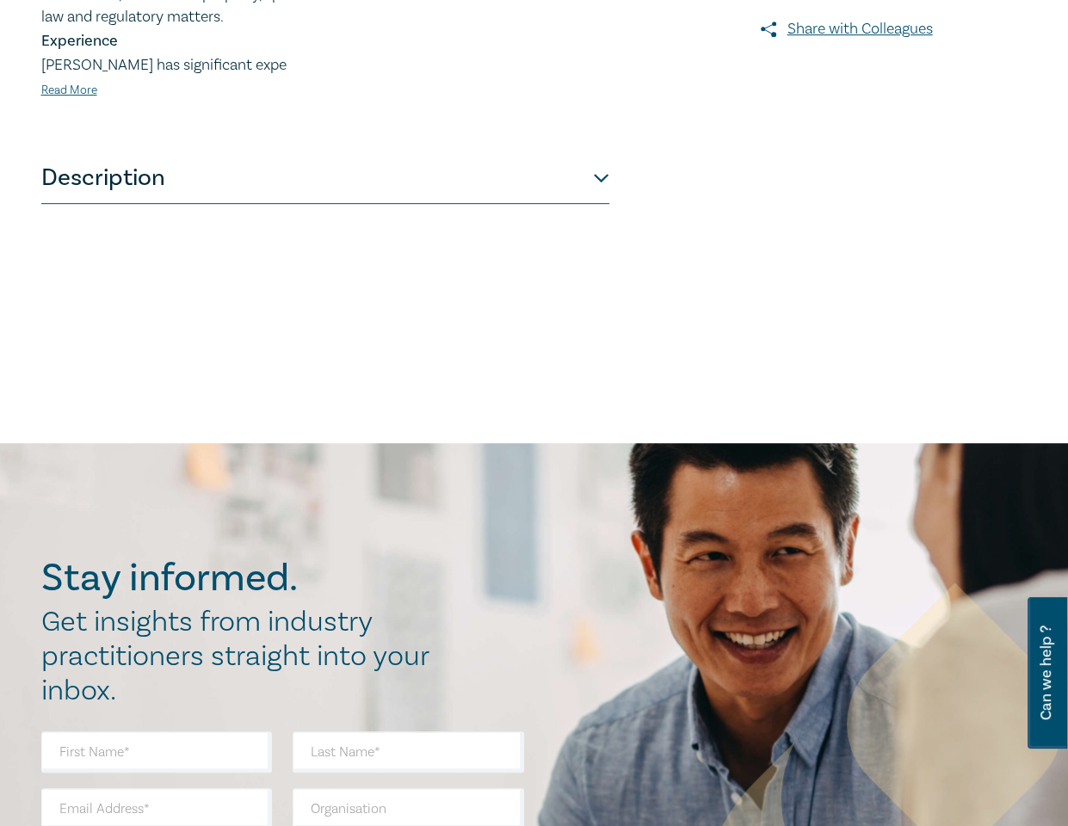
click at [601, 163] on button "Description" at bounding box center [325, 178] width 568 height 52
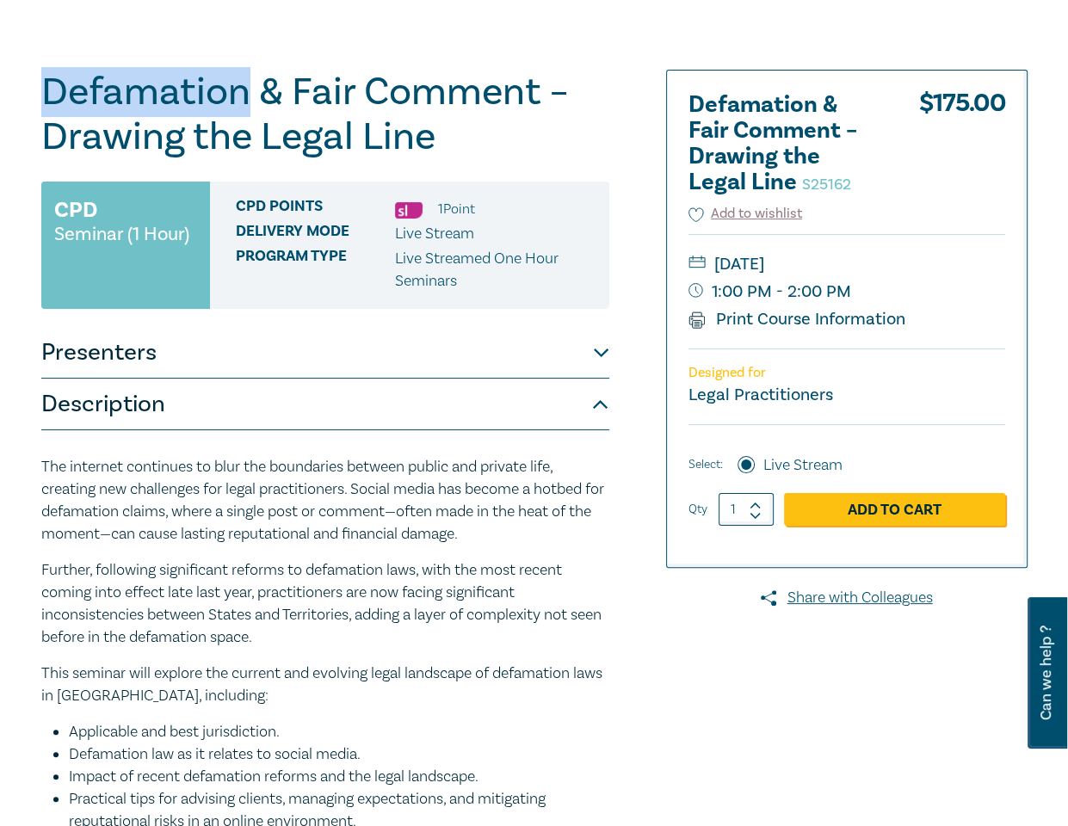
scroll to position [119, 0]
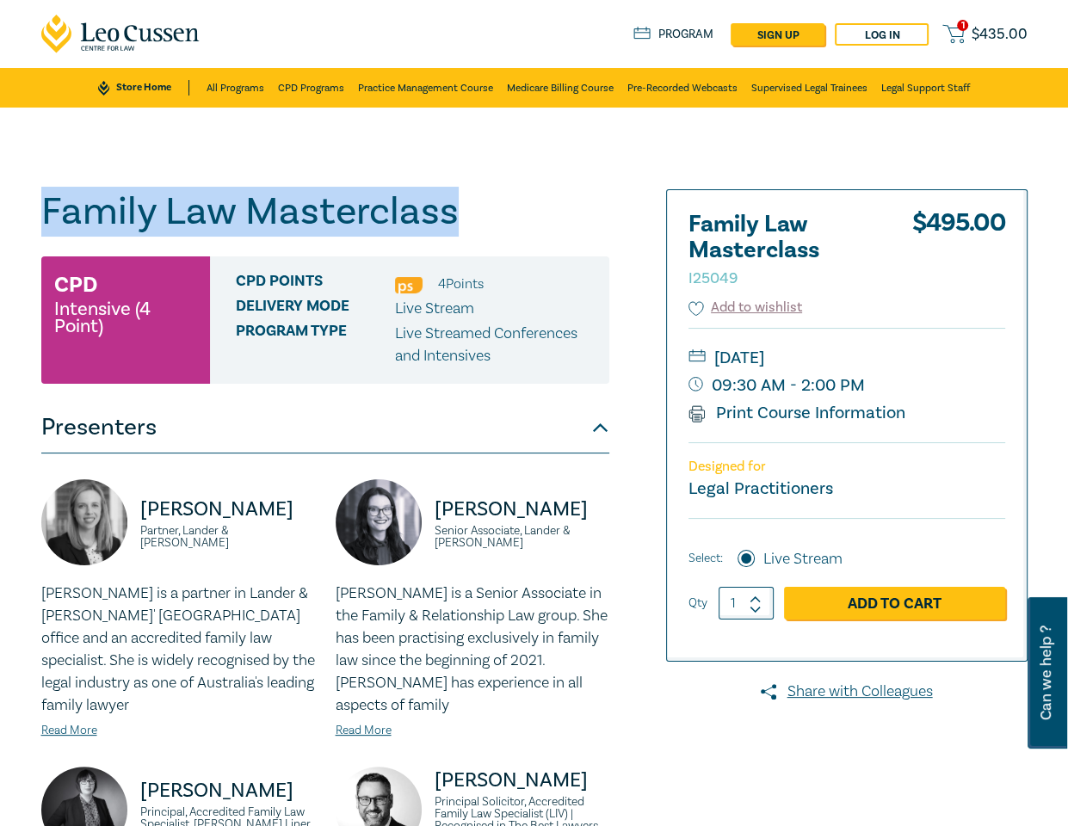
drag, startPoint x: 454, startPoint y: 218, endPoint x: 43, endPoint y: 211, distance: 411.3
click at [43, 211] on h1 "Family Law Masterclass I25049" at bounding box center [325, 211] width 568 height 45
copy h1 "Family Law Masterclass"
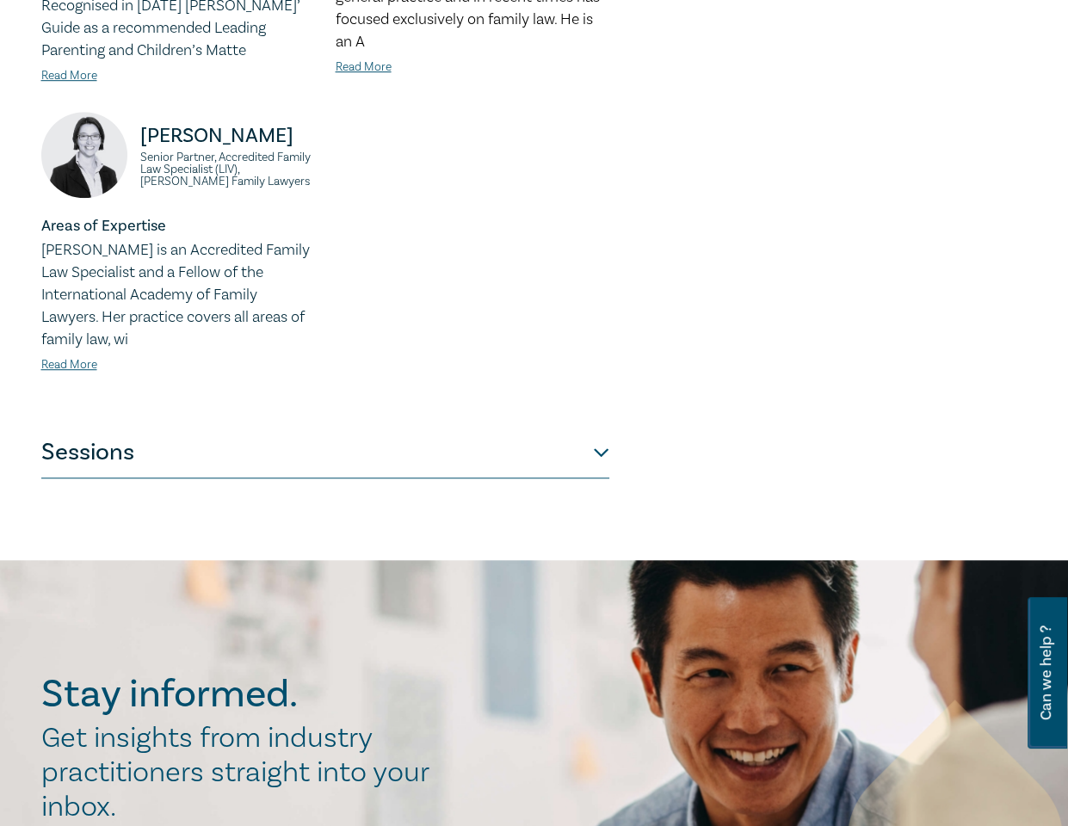
scroll to position [946, 0]
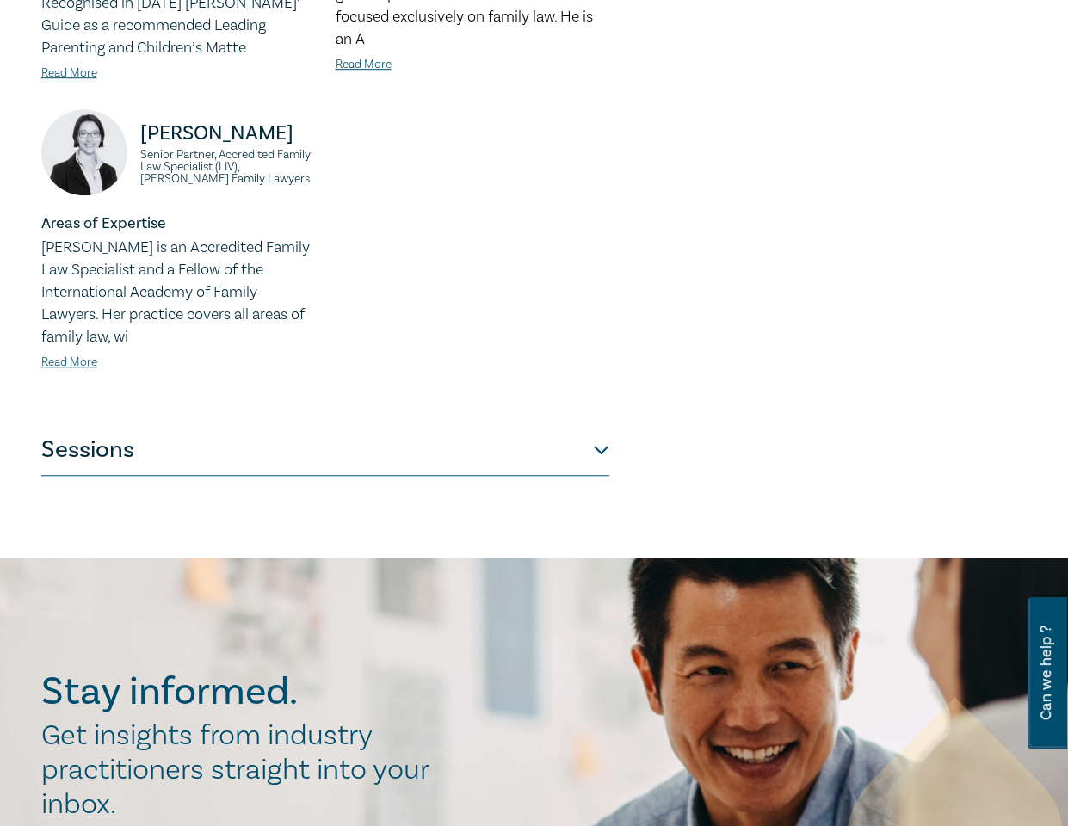
click at [244, 430] on button "Sessions" at bounding box center [325, 450] width 568 height 52
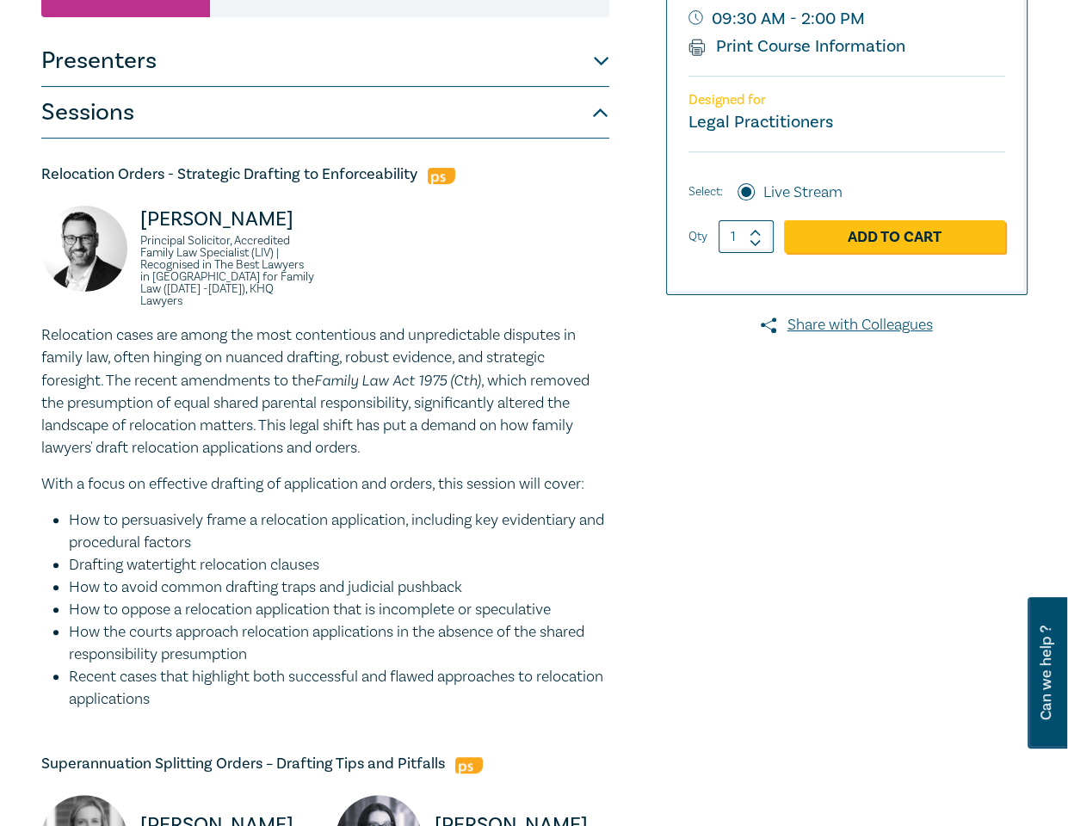
scroll to position [0, 0]
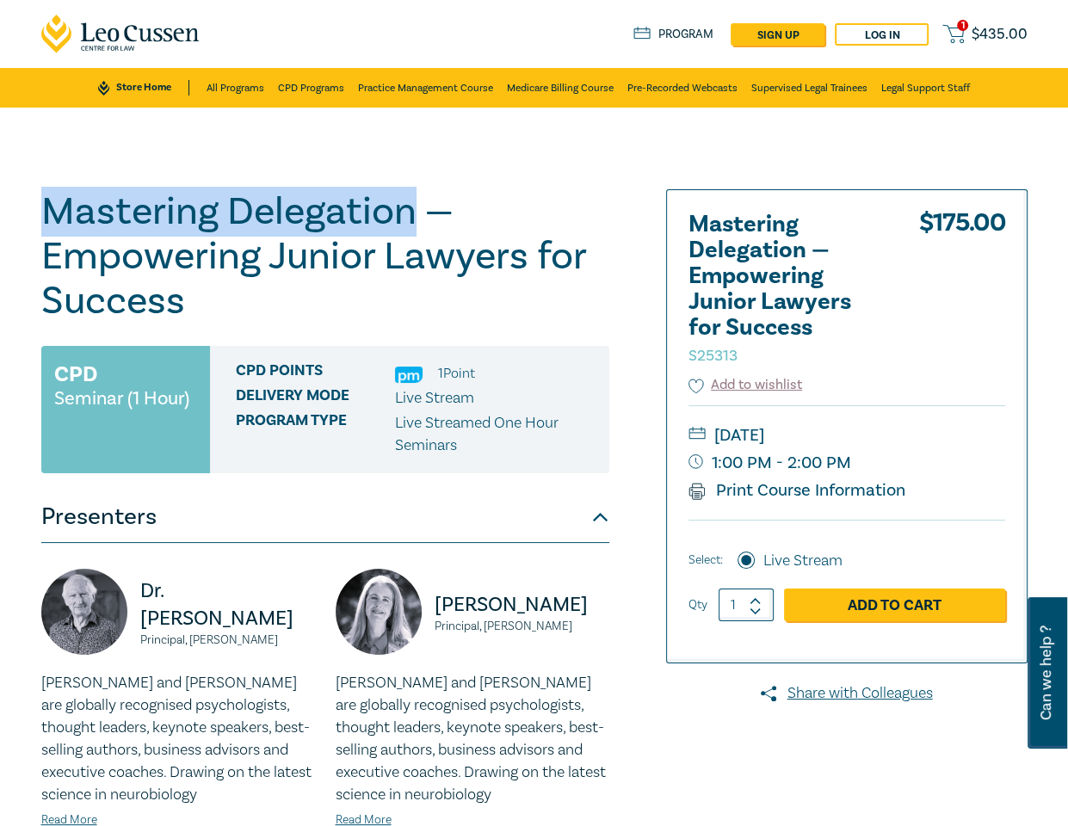
drag, startPoint x: 414, startPoint y: 208, endPoint x: 3, endPoint y: 209, distance: 410.4
click at [3, 209] on div "Mastering Delegation — Empowering Junior Lawyers for Success S25313 CPD Seminar…" at bounding box center [534, 620] width 1068 height 1024
copy h1 "Mastering Delegation"
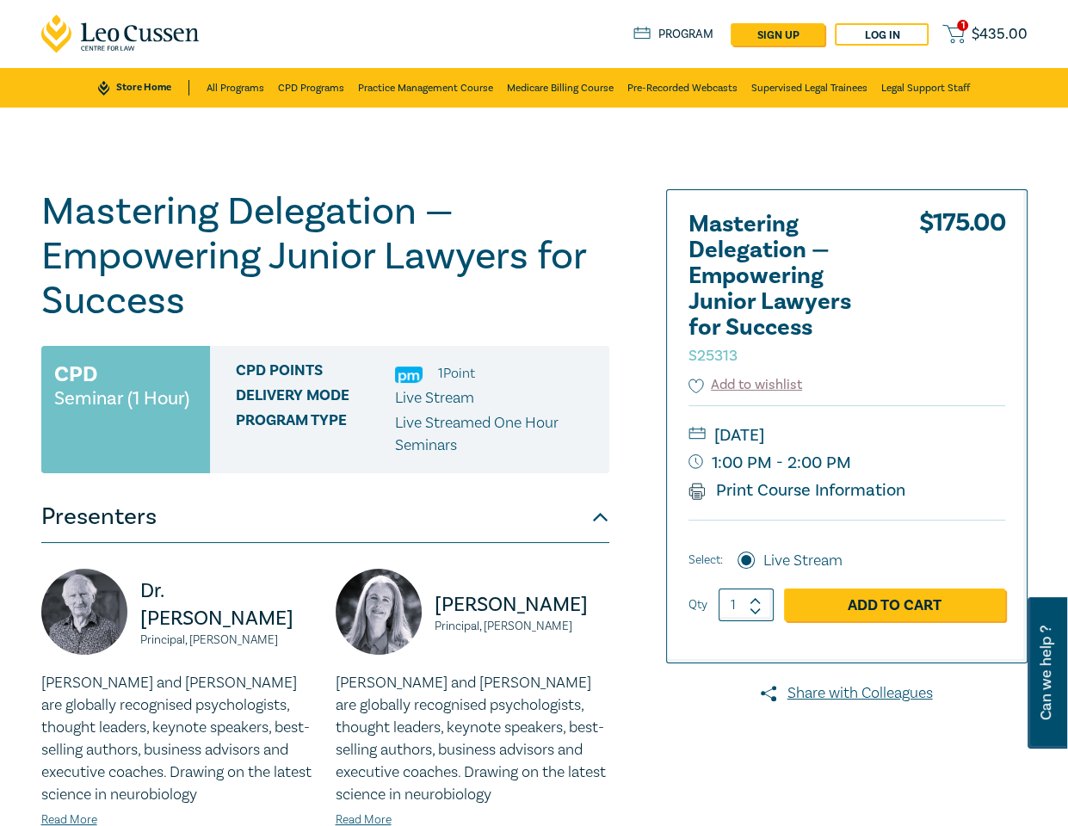
drag, startPoint x: 954, startPoint y: 154, endPoint x: 984, endPoint y: 160, distance: 30.7
click at [957, 154] on div "Mastering Delegation — Empowering Junior Lawyers for Success S25313 CPD Seminar…" at bounding box center [534, 620] width 1068 height 1024
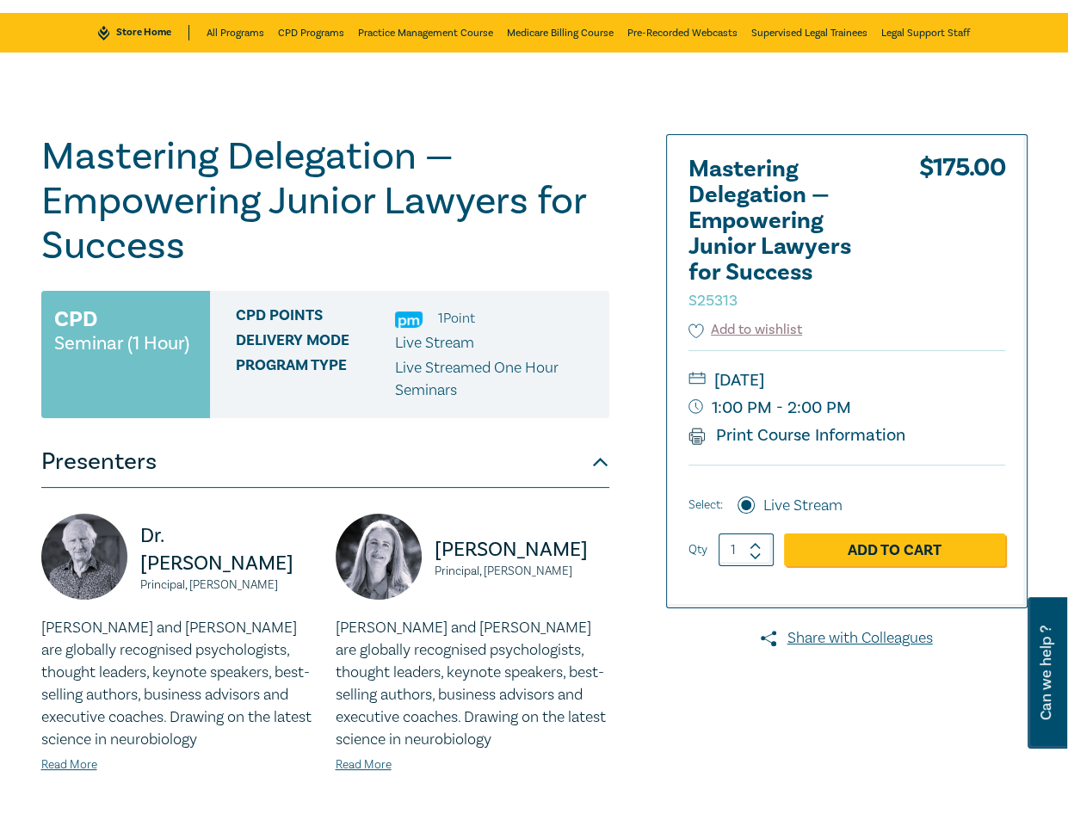
scroll to position [69, 0]
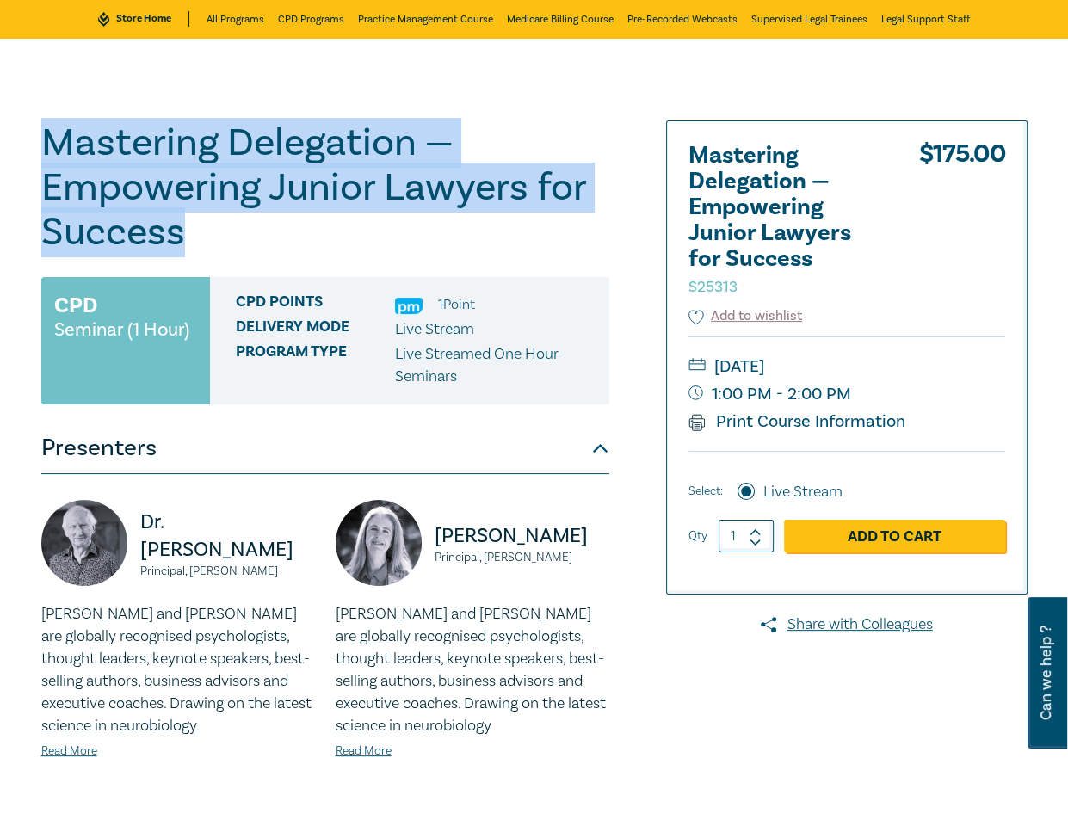
drag, startPoint x: 173, startPoint y: 230, endPoint x: 24, endPoint y: 151, distance: 168.6
click at [24, 151] on div "Mastering Delegation — Empowering Junior Lawyers for Success S25313 CPD Seminar…" at bounding box center [534, 551] width 1068 height 1024
copy h1 "Mastering Delegation — Empowering Junior Lawyers for Success"
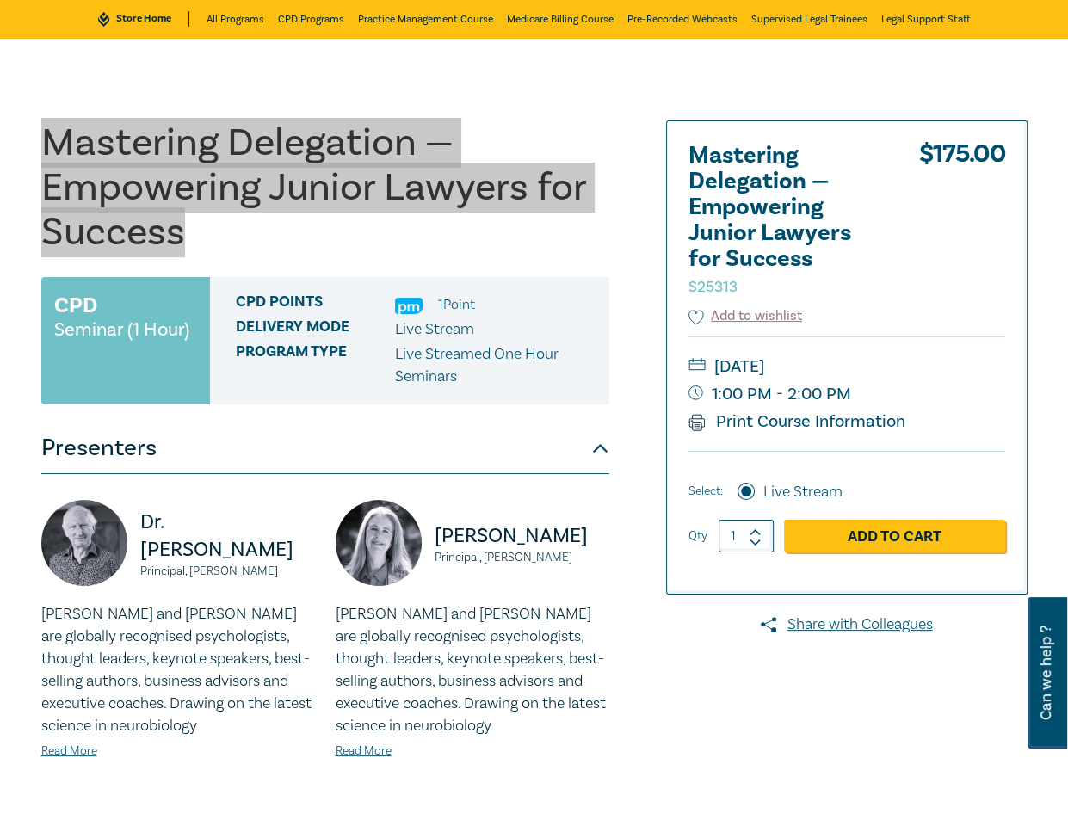
scroll to position [70, 0]
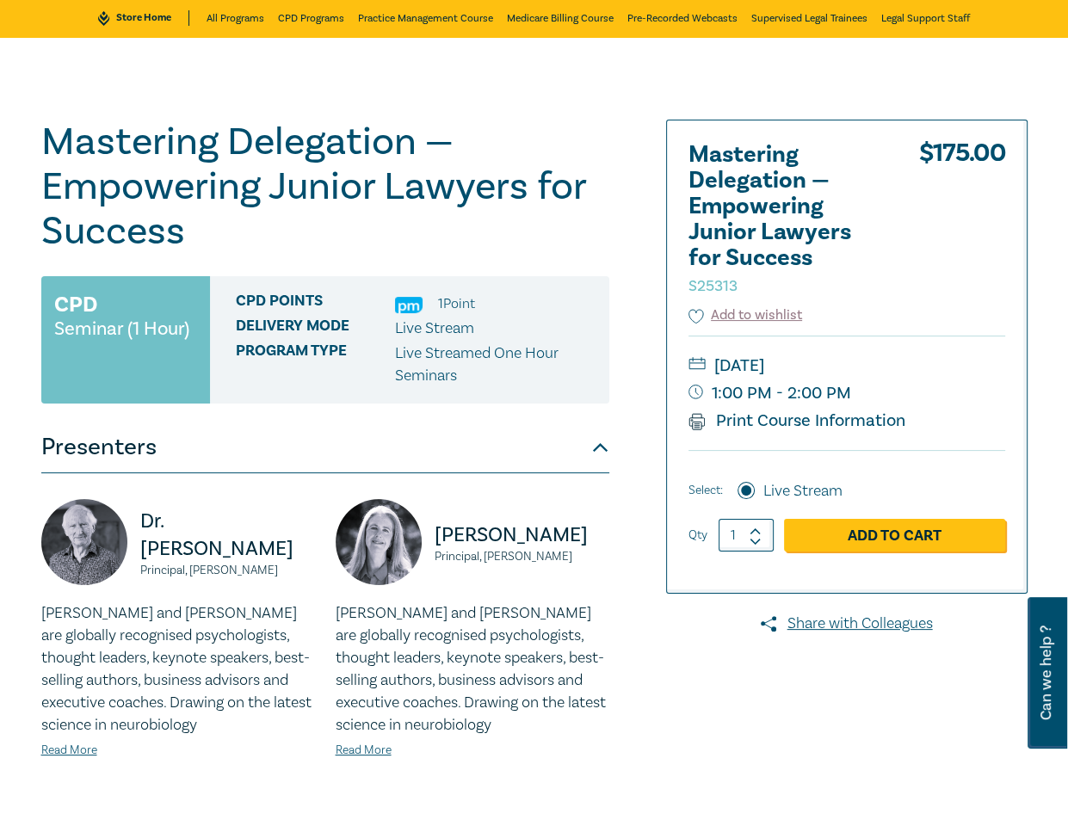
click at [965, 231] on div "$ 175.00" at bounding box center [962, 223] width 86 height 163
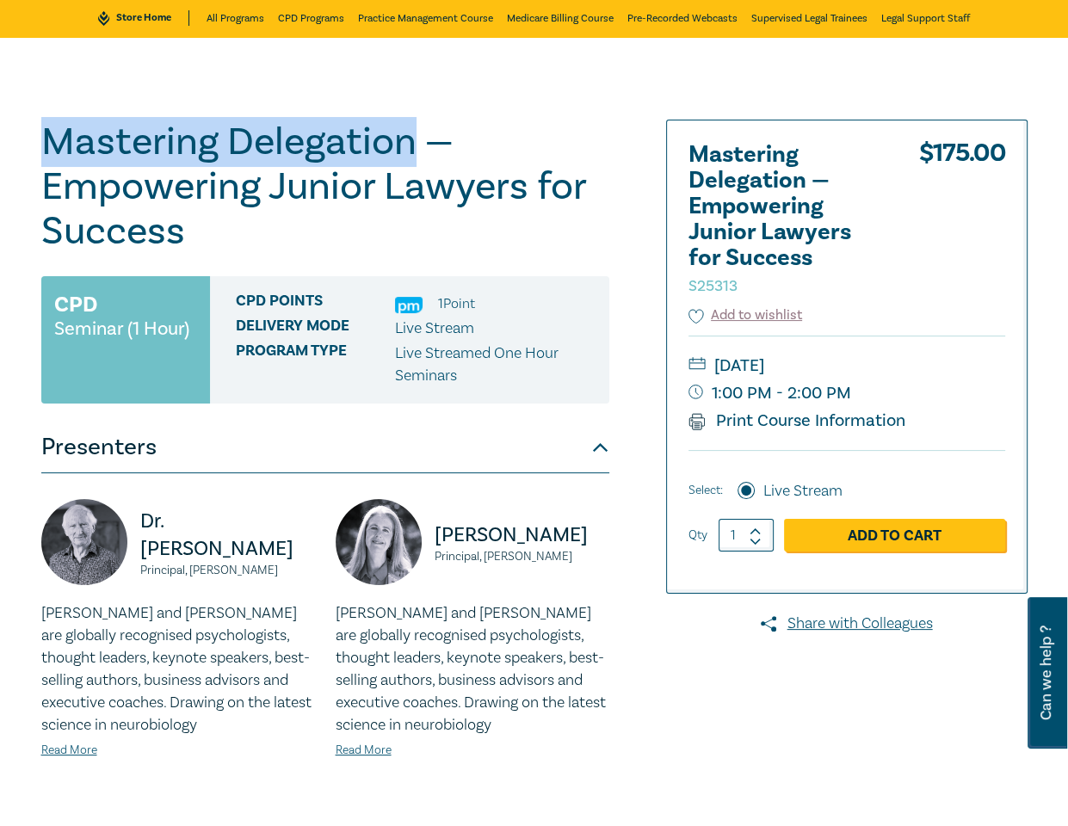
drag, startPoint x: 408, startPoint y: 140, endPoint x: 30, endPoint y: 134, distance: 377.8
click at [31, 134] on div "Mastering Delegation — Empowering Junior Lawyers for Success S25313 CPD Seminar…" at bounding box center [366, 550] width 671 height 860
copy h1 "Mastering Delegation"
click at [403, 163] on h1 "Mastering Delegation — Empowering Junior Lawyers for Success S25313" at bounding box center [325, 187] width 568 height 134
drag, startPoint x: 416, startPoint y: 144, endPoint x: -102, endPoint y: 139, distance: 518.0
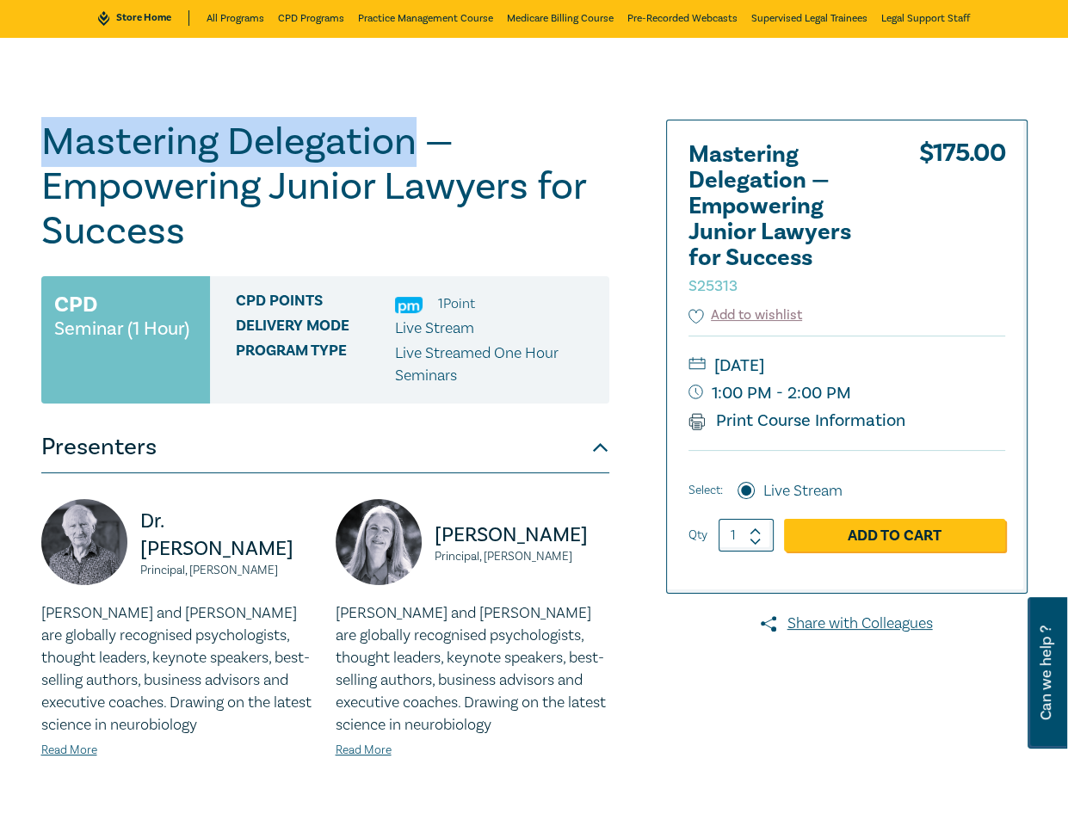
copy h1 "Mastering Delegation"
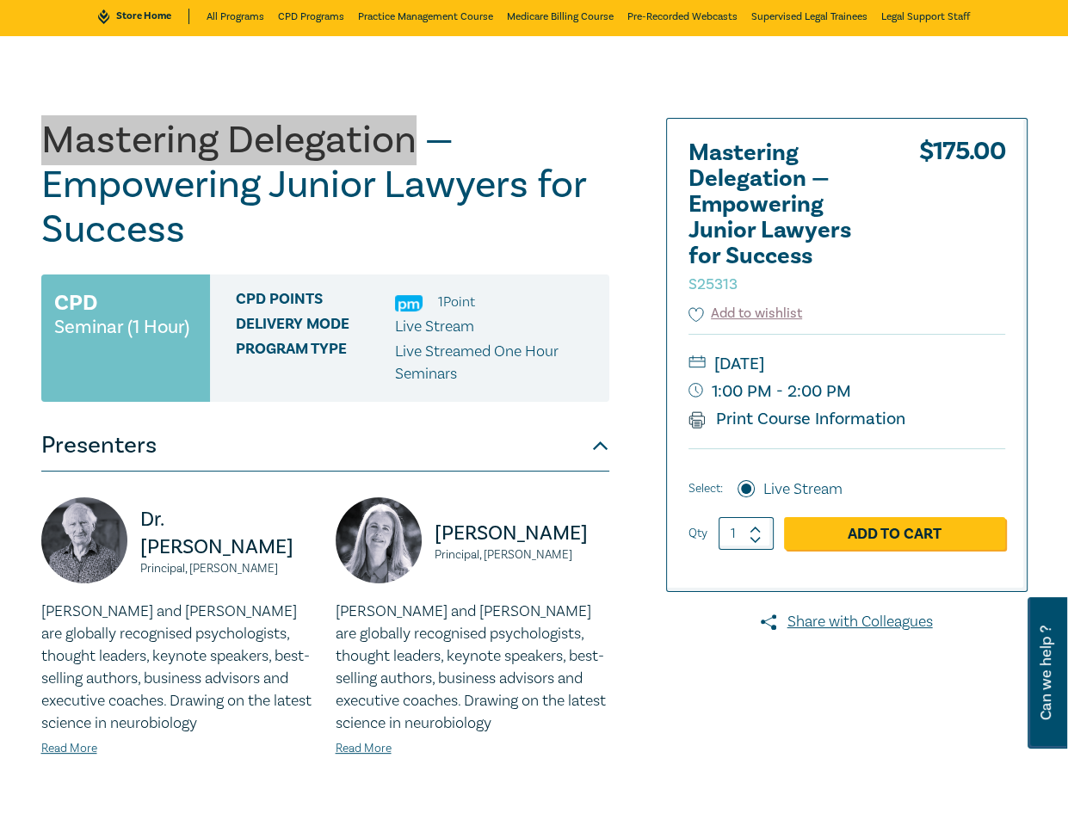
scroll to position [72, 0]
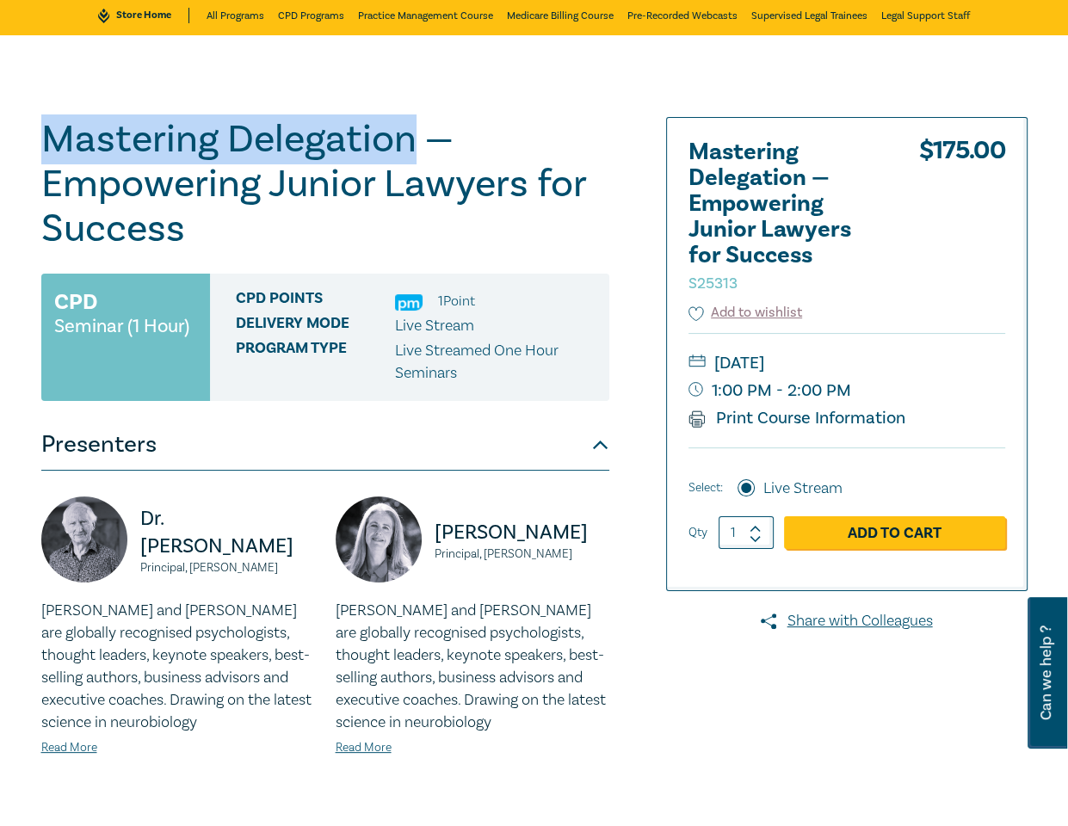
drag, startPoint x: 295, startPoint y: 560, endPoint x: 132, endPoint y: 533, distance: 165.8
click at [132, 533] on div "Dr. Bob Murray Principal, Fortinberry Murray" at bounding box center [178, 547] width 274 height 103
copy div "Dr. Bob Murray Principal, Fortinberry Murray"
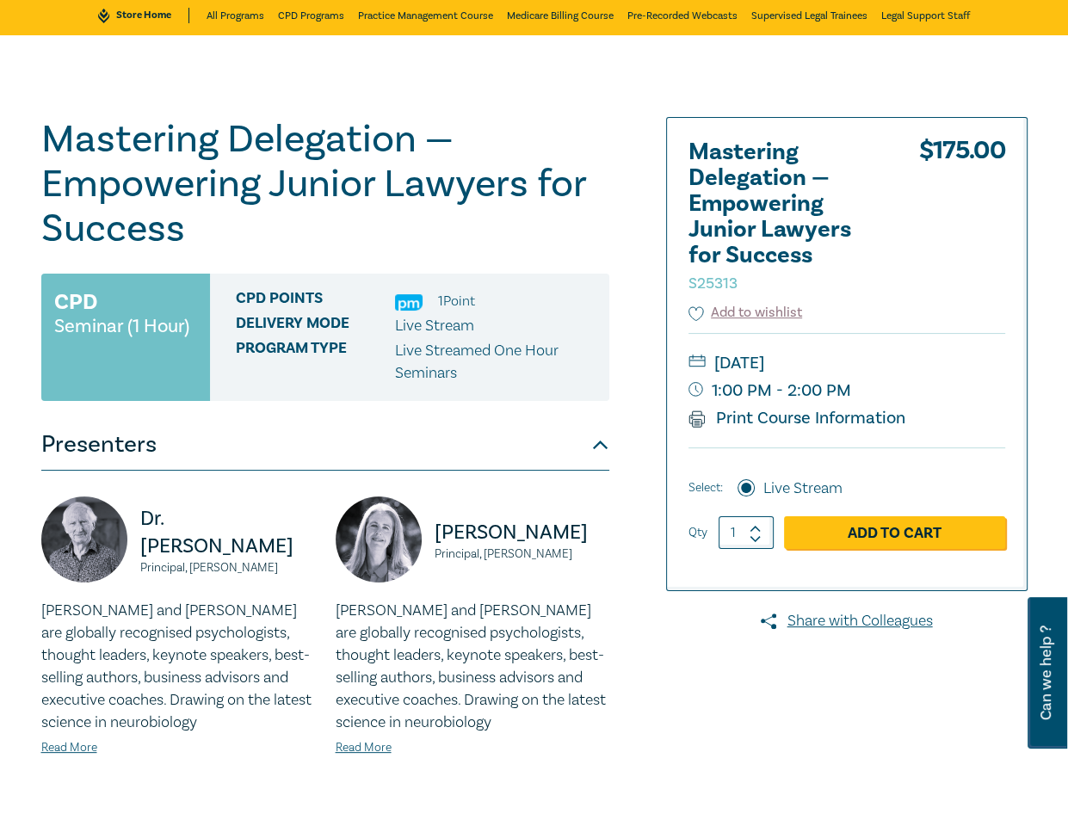
click at [923, 701] on div at bounding box center [870, 547] width 336 height 860
drag, startPoint x: 441, startPoint y: 526, endPoint x: 417, endPoint y: 517, distance: 25.6
click at [417, 517] on div "Dr. Alicia Fortinberry Principal, Fortinberry Murray" at bounding box center [473, 547] width 274 height 103
copy div "Dr. Alicia Fortinberry Principal, Fortinberry Murray"
click at [17, 465] on div "Mastering Delegation — Empowering Junior Lawyers for Success S25313 CPD Seminar…" at bounding box center [534, 547] width 1068 height 1024
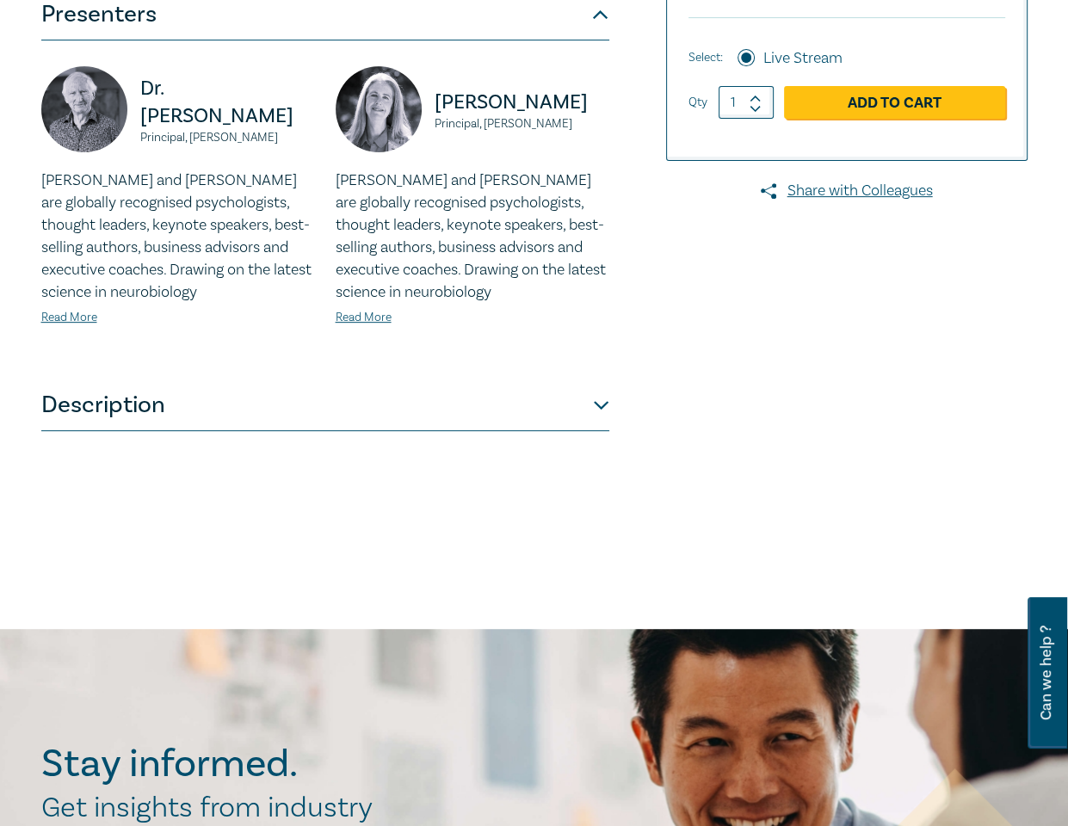
scroll to position [504, 0]
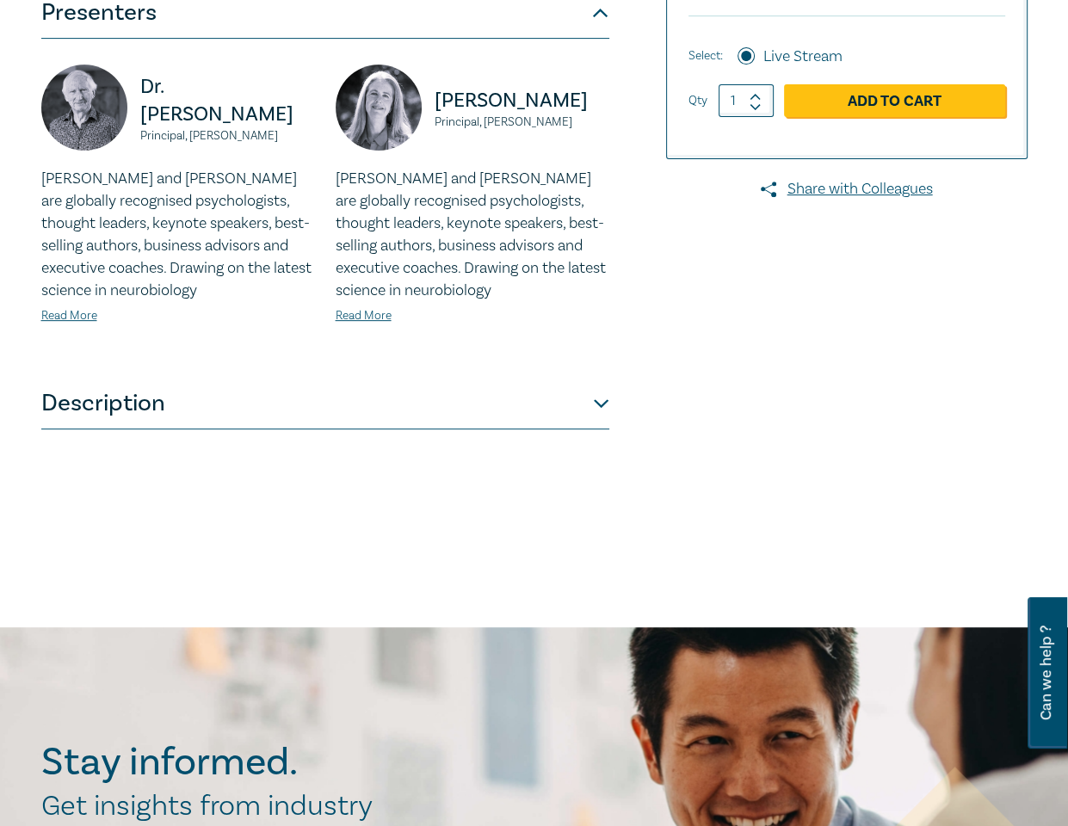
click at [462, 396] on button "Description" at bounding box center [325, 404] width 568 height 52
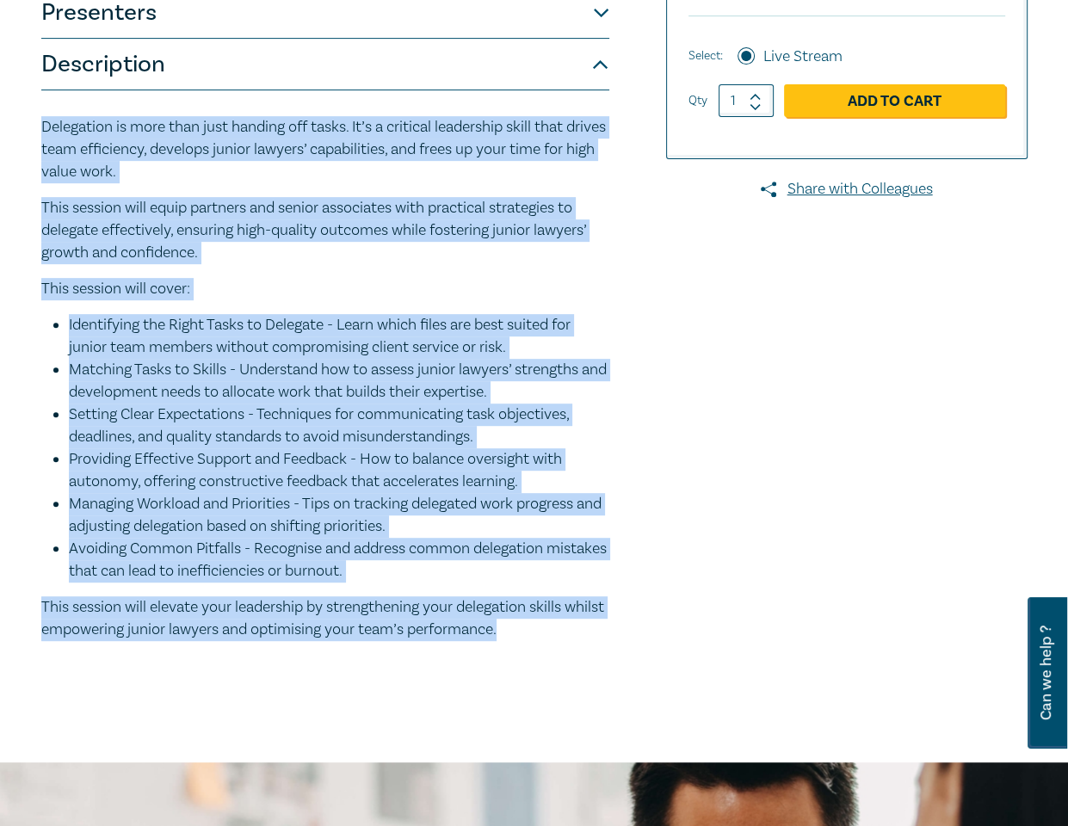
drag, startPoint x: 558, startPoint y: 632, endPoint x: 26, endPoint y: 126, distance: 734.0
click at [26, 126] on div "Mastering Delegation — Empowering Junior Lawyers for Success S25313 CPD Seminar…" at bounding box center [534, 182] width 1068 height 1159
copy div "Delegation is more than just handing off tasks. It’s a critical leadership skil…"
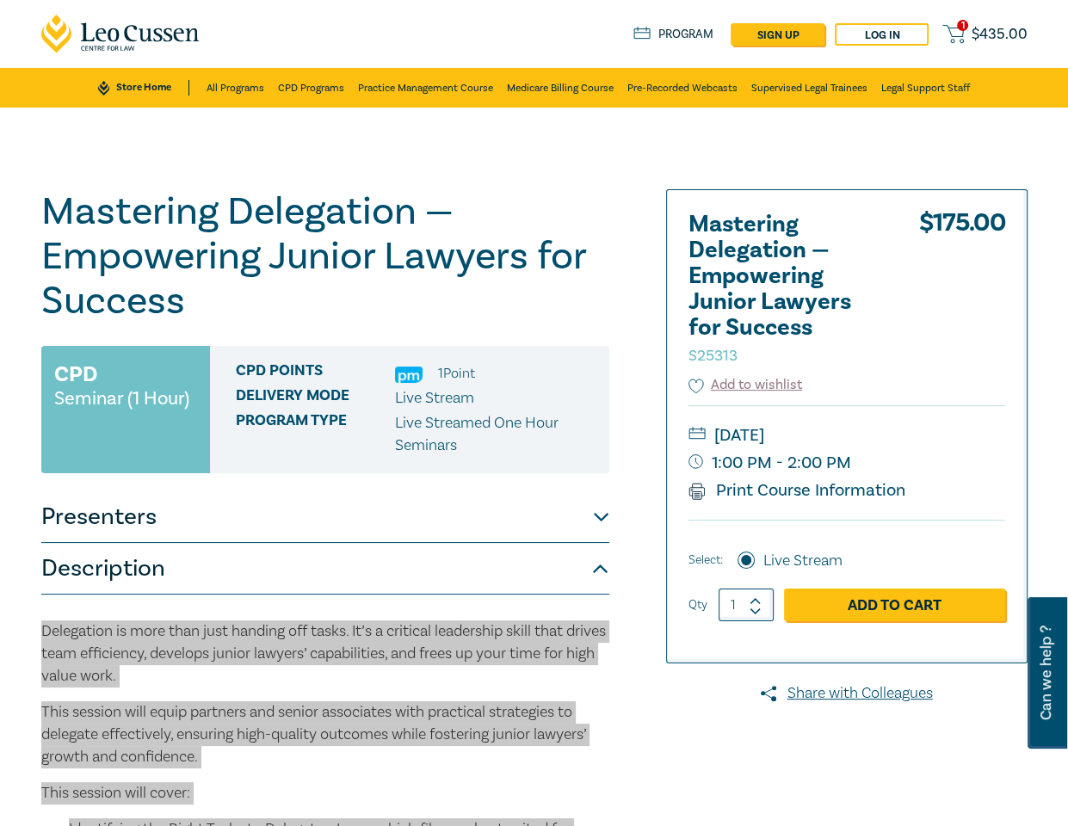
scroll to position [0, 0]
